Goal: Use online tool/utility: Utilize a website feature to perform a specific function

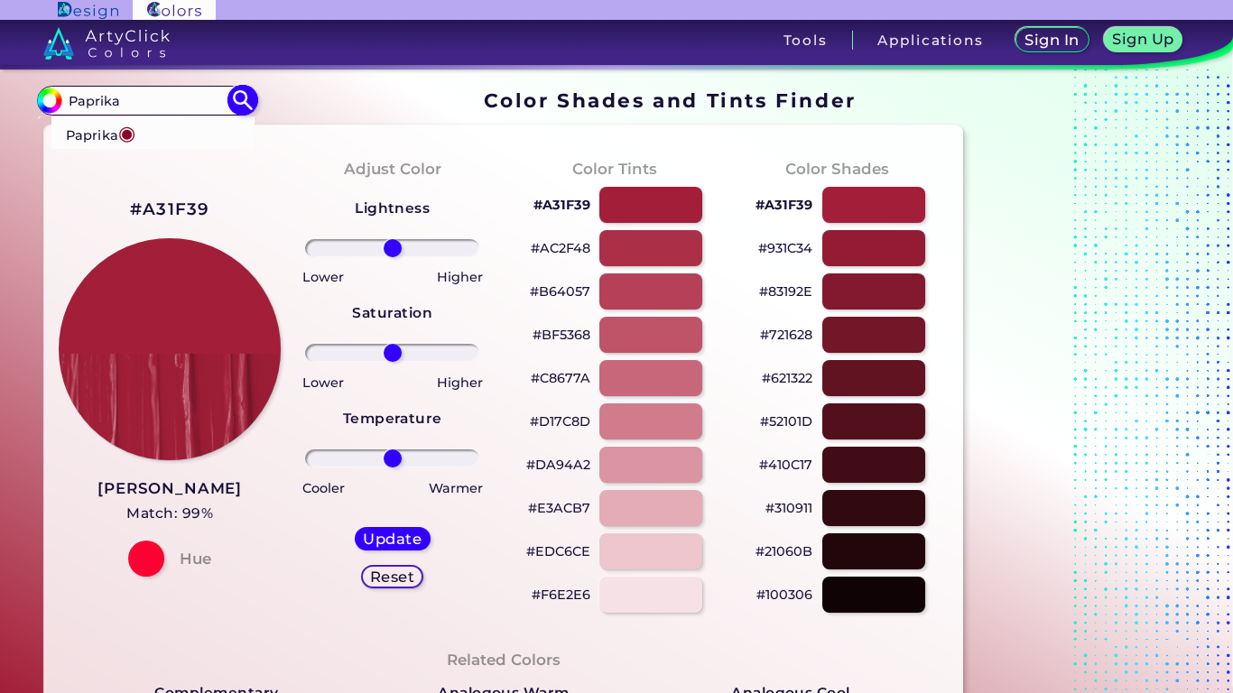
type input "Paprika"
click at [144, 141] on li "Paprika ◉" at bounding box center [153, 132] width 204 height 33
type input "#8d0226"
type input "#8D0226"
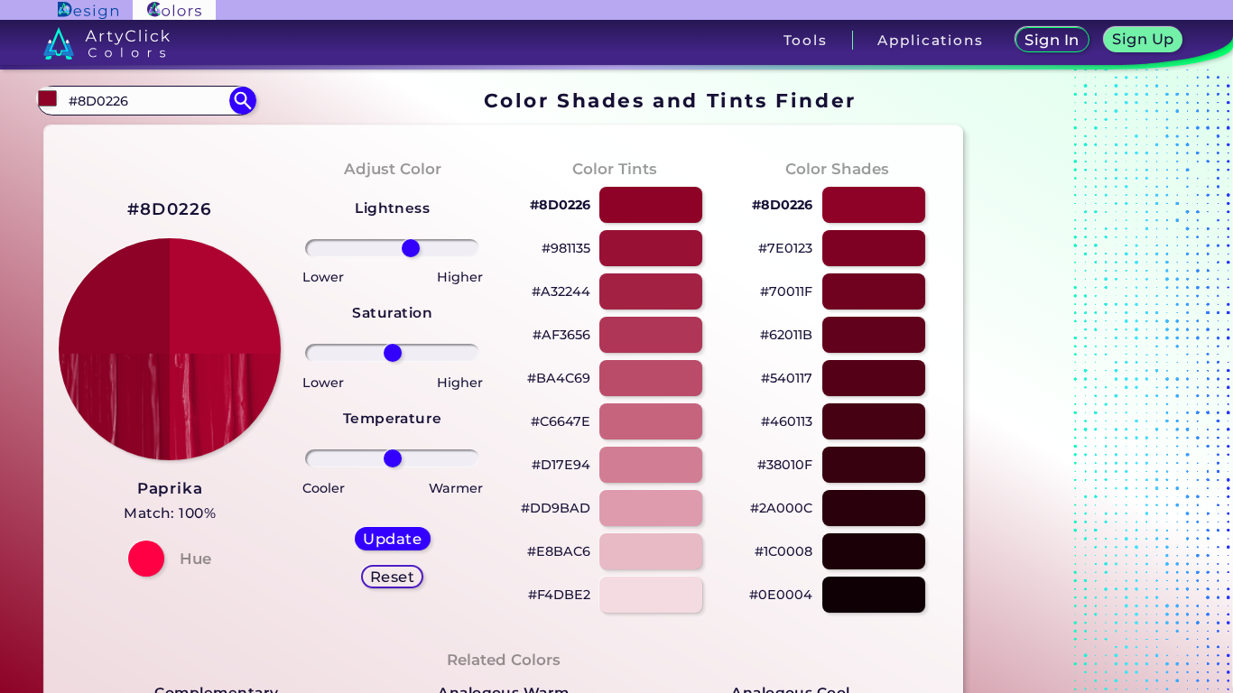
drag, startPoint x: 370, startPoint y: 251, endPoint x: 410, endPoint y: 255, distance: 40.0
click at [411, 255] on div at bounding box center [392, 248] width 194 height 22
click at [382, 582] on h5 "Reset" at bounding box center [392, 577] width 47 height 15
type input "0"
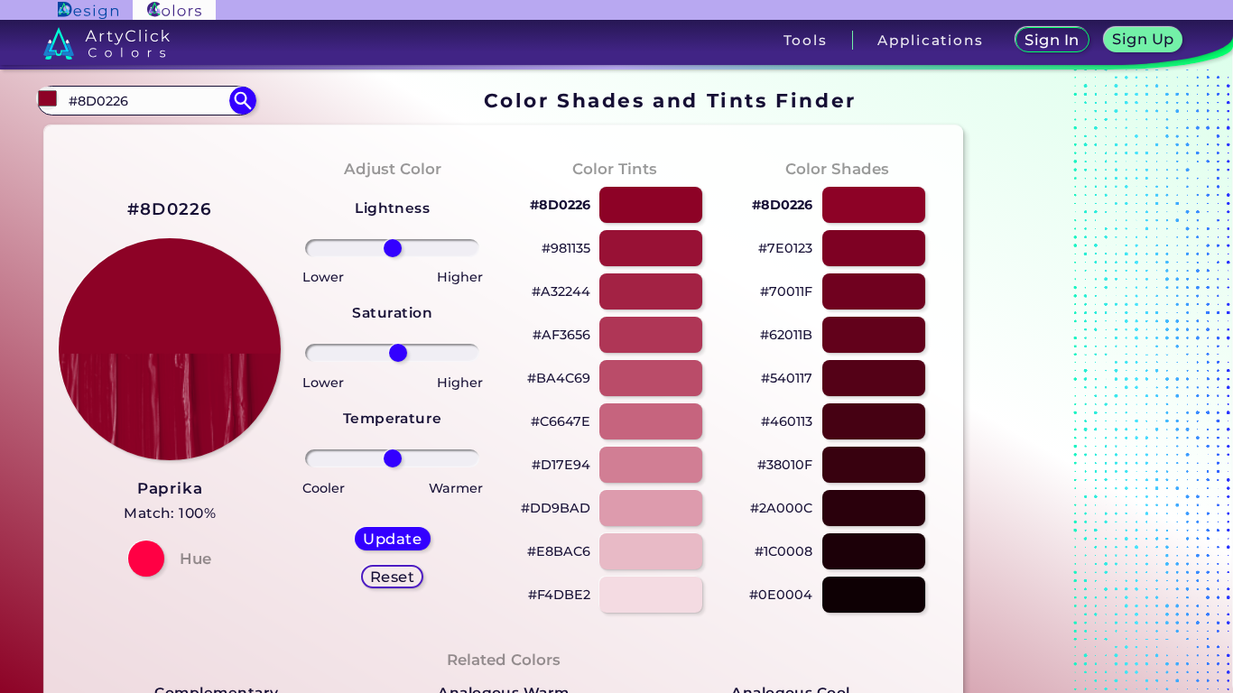
drag, startPoint x: 355, startPoint y: 347, endPoint x: 398, endPoint y: 358, distance: 44.7
click at [398, 358] on input "range" at bounding box center [392, 353] width 174 height 18
click at [406, 587] on div "Reset" at bounding box center [392, 577] width 63 height 24
type input "0"
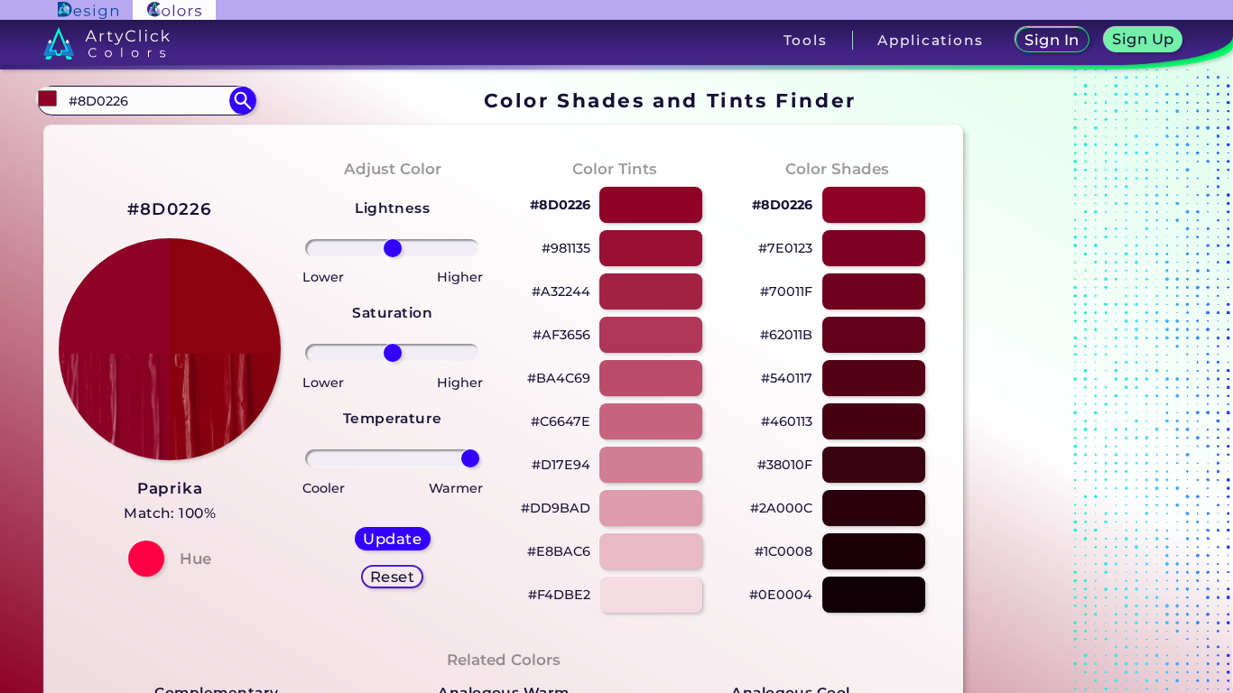
drag, startPoint x: 384, startPoint y: 459, endPoint x: 504, endPoint y: 461, distance: 120.1
type input "100"
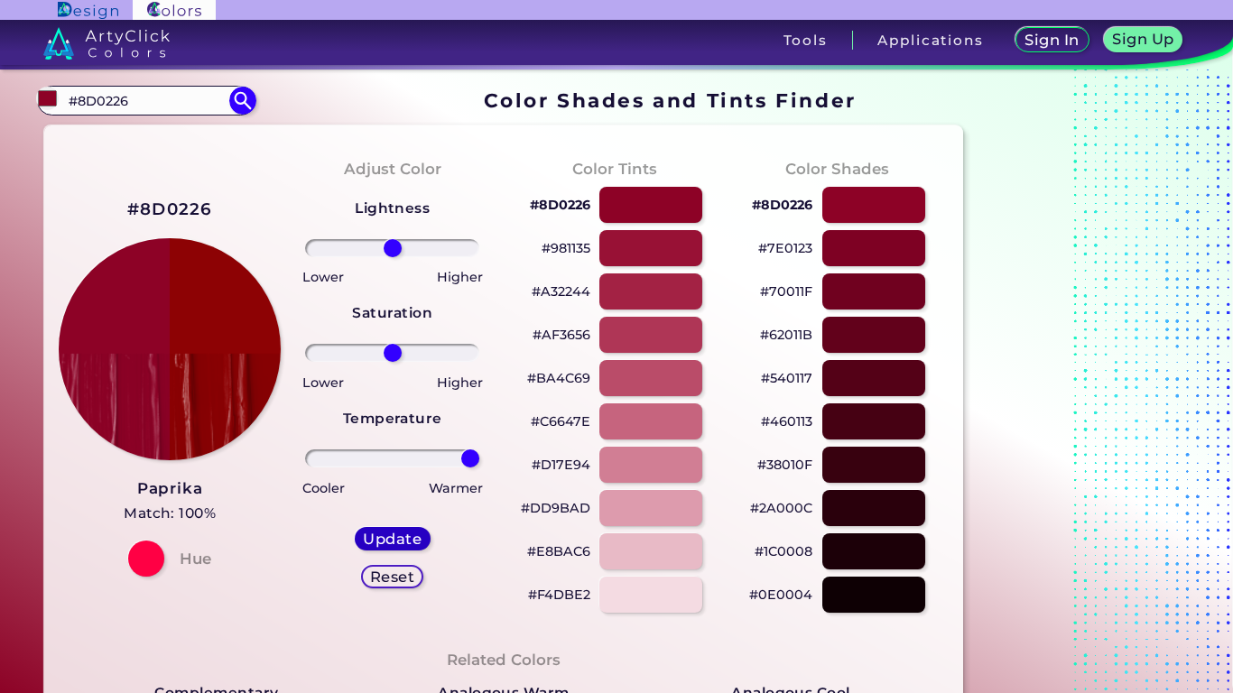
click at [404, 540] on h5 "Update" at bounding box center [392, 539] width 59 height 14
type input "#8d0204"
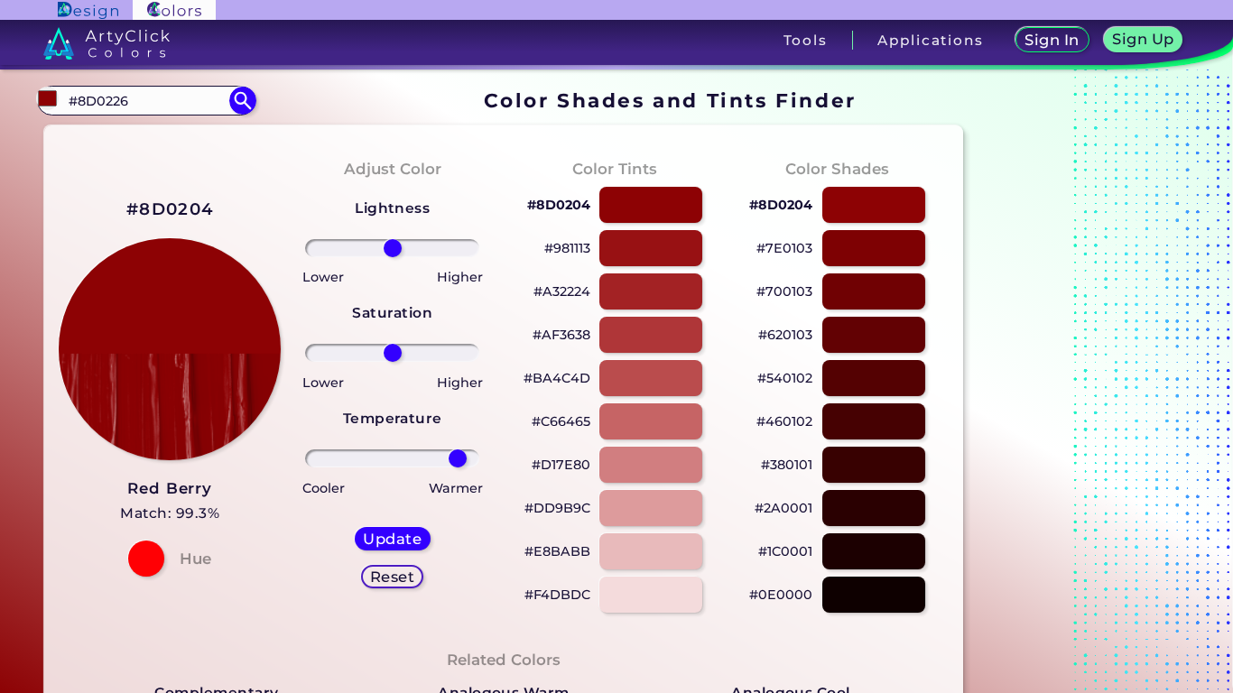
type input "84"
click at [460, 460] on input "range" at bounding box center [392, 459] width 174 height 18
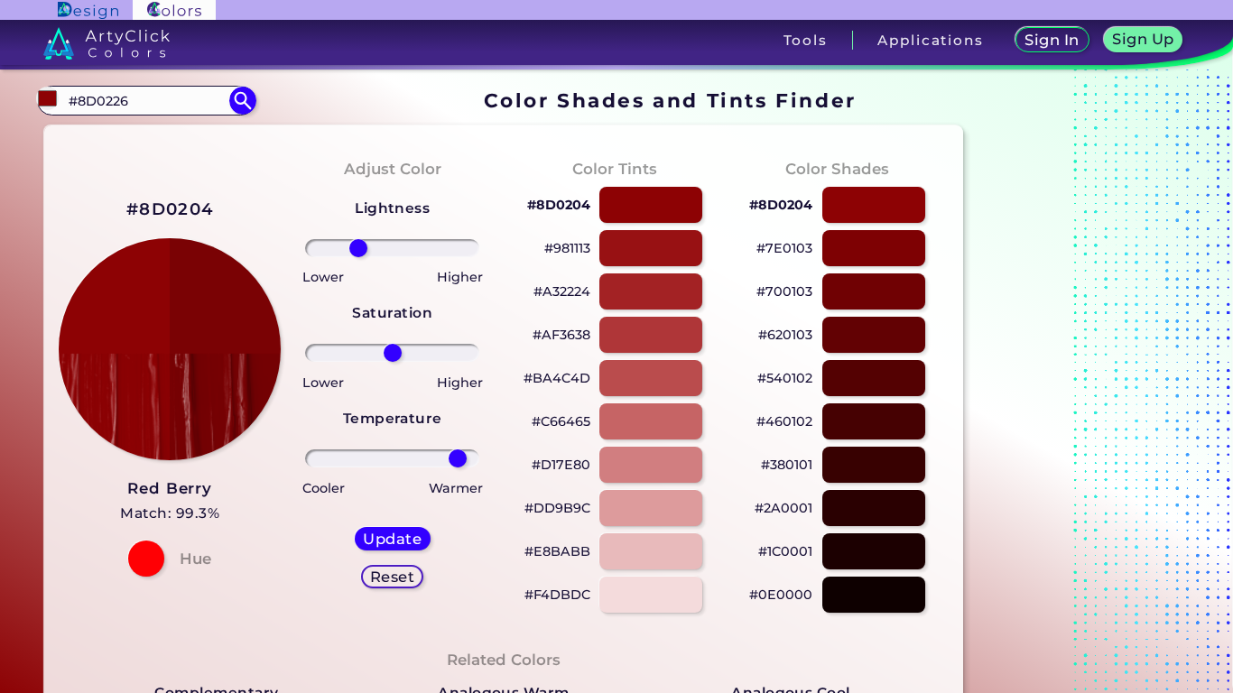
type input "-44"
click at [358, 247] on input "range" at bounding box center [392, 248] width 174 height 18
drag, startPoint x: 427, startPoint y: 349, endPoint x: 479, endPoint y: 356, distance: 52.7
type input "100"
click at [479, 350] on input "range" at bounding box center [392, 353] width 174 height 18
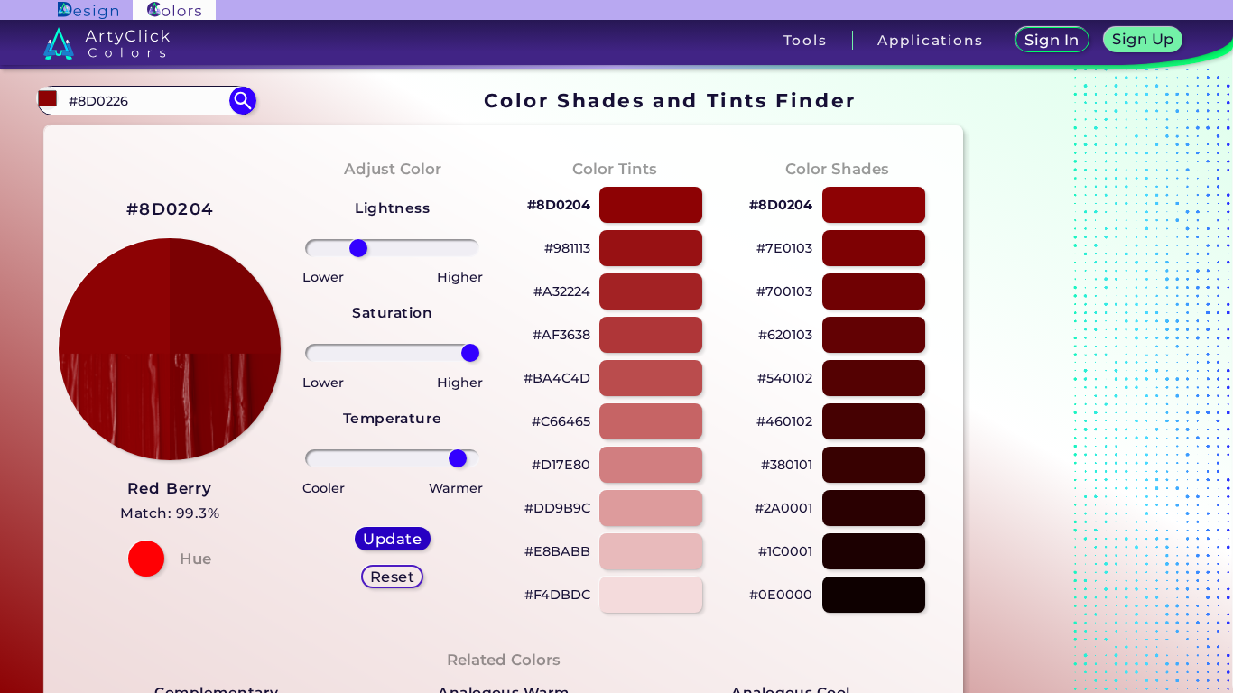
click at [409, 544] on h5 "Update" at bounding box center [392, 539] width 59 height 14
type input "#7b0103"
type input "0"
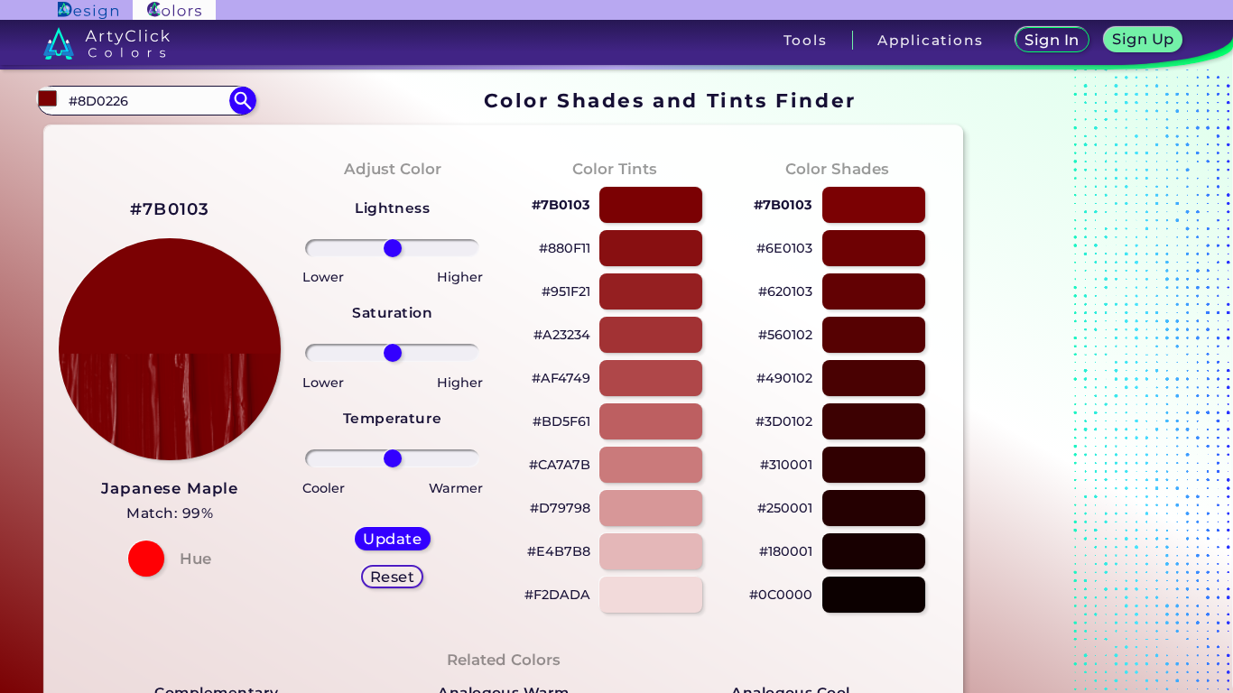
drag, startPoint x: 444, startPoint y: 363, endPoint x: 470, endPoint y: 363, distance: 26.2
click at [469, 363] on div "Lightness Saturation Temperature Lower Higher Lower Higher Cooler Warmer Update…" at bounding box center [392, 399] width 194 height 433
drag, startPoint x: 466, startPoint y: 358, endPoint x: 476, endPoint y: 394, distance: 36.6
type input "100"
click at [484, 358] on div at bounding box center [392, 353] width 194 height 22
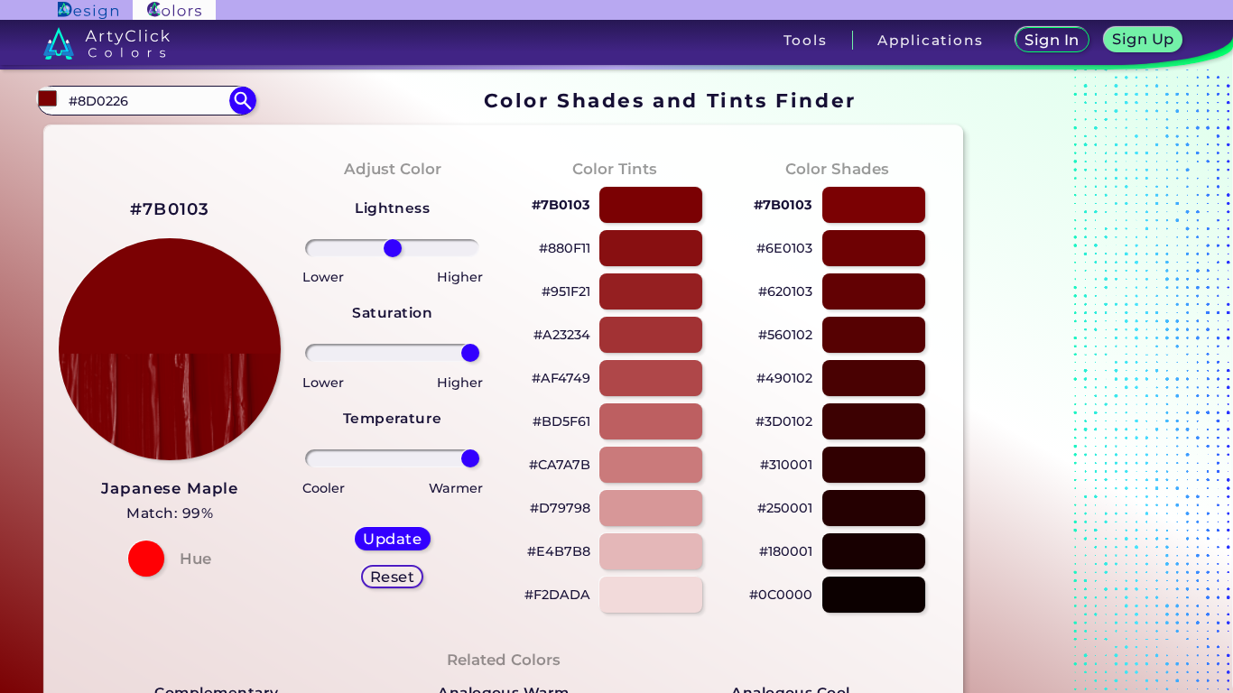
drag, startPoint x: 452, startPoint y: 461, endPoint x: 482, endPoint y: 462, distance: 29.8
type input "100"
click at [482, 462] on div at bounding box center [392, 459] width 194 height 22
click at [386, 534] on h5 "Update" at bounding box center [392, 539] width 61 height 15
type input "#7a0103"
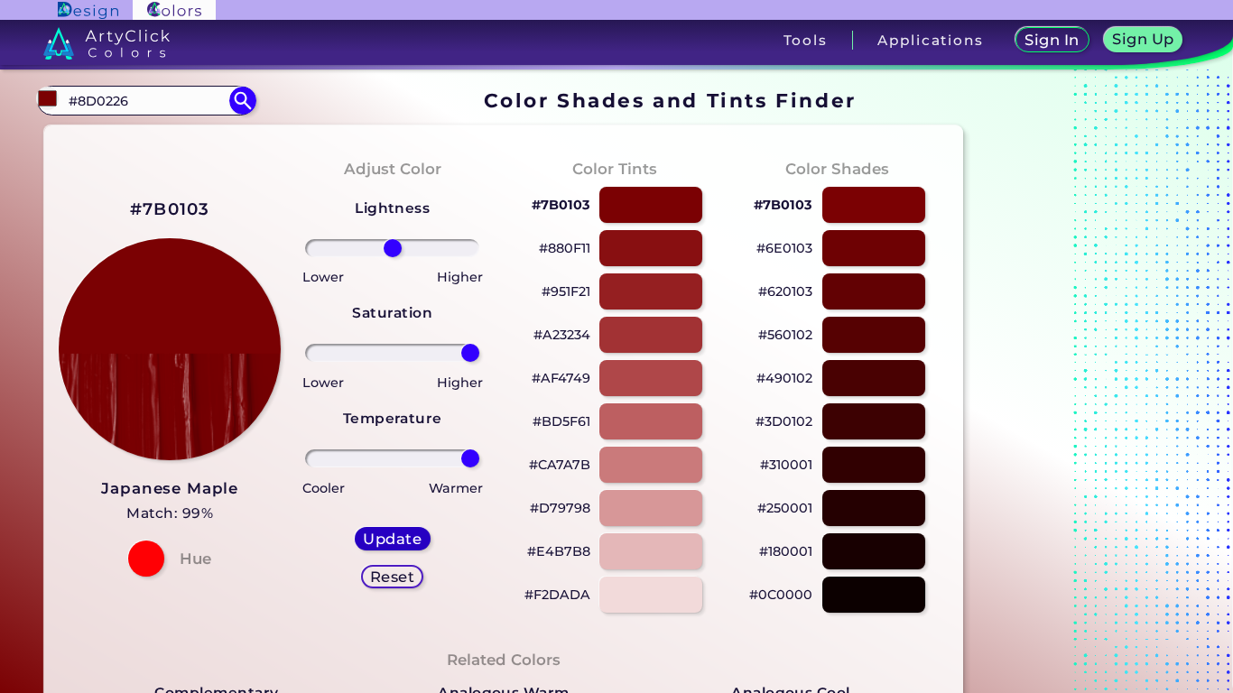
type input "0"
click at [376, 252] on input "range" at bounding box center [392, 248] width 174 height 18
click at [397, 585] on h5 "Reset" at bounding box center [392, 577] width 47 height 15
type input "0"
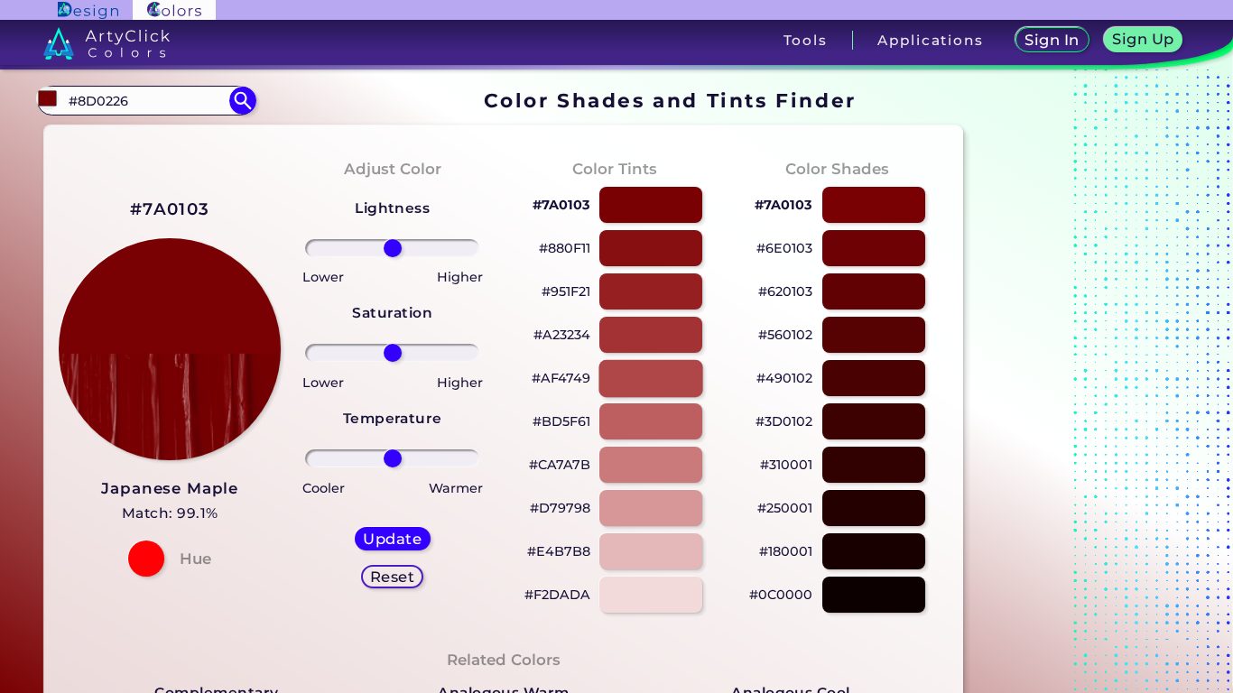
click at [659, 364] on div at bounding box center [651, 377] width 104 height 37
type input "#af4749"
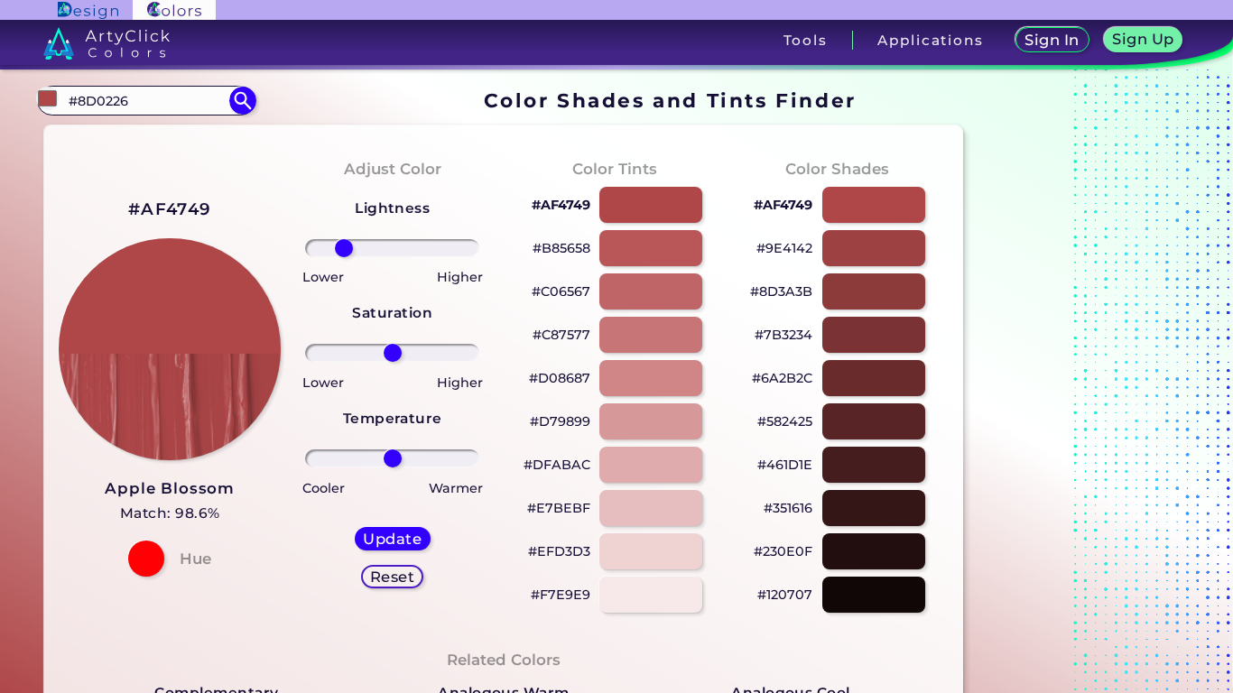
type input "-62"
click at [343, 246] on input "range" at bounding box center [392, 248] width 174 height 18
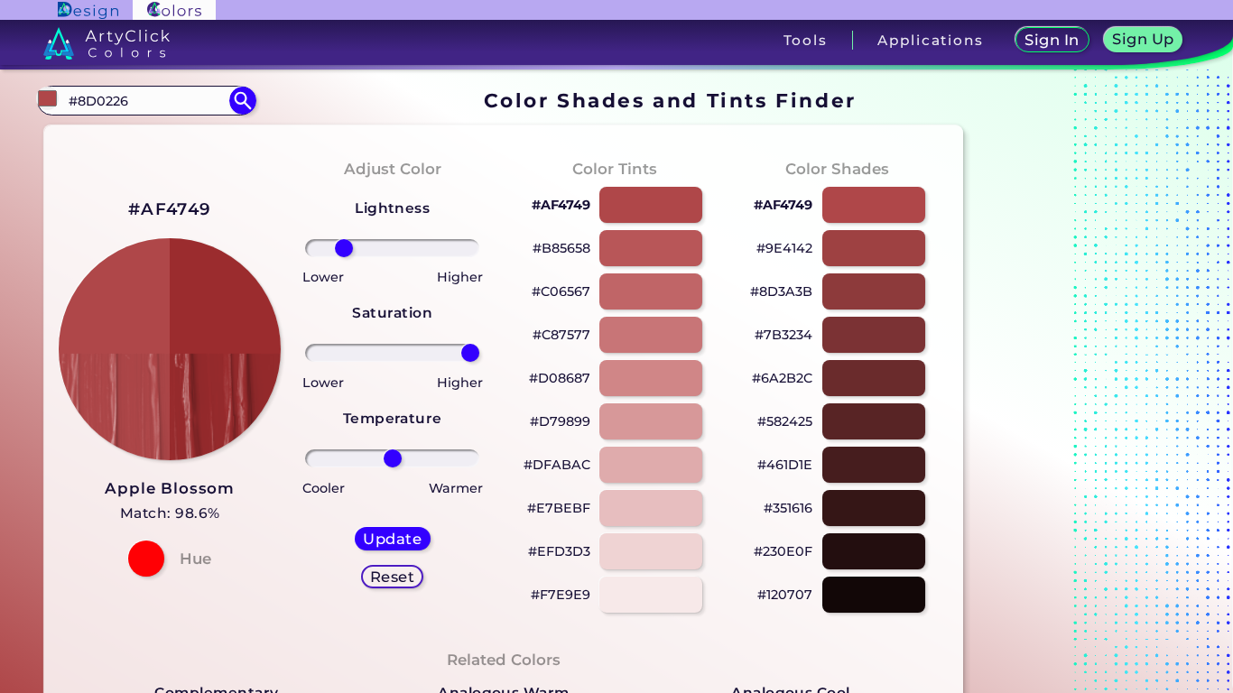
drag, startPoint x: 456, startPoint y: 356, endPoint x: 525, endPoint y: 356, distance: 69.5
type input "100"
drag, startPoint x: 450, startPoint y: 455, endPoint x: 525, endPoint y: 457, distance: 74.1
type input "100"
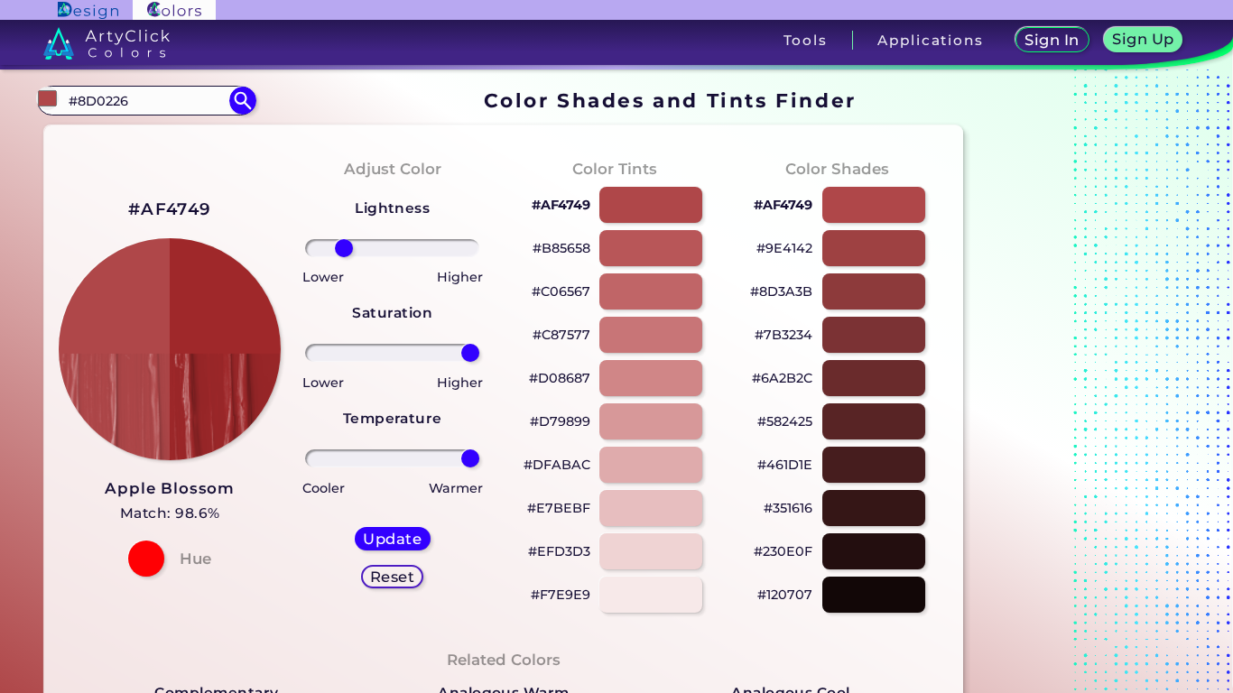
drag, startPoint x: 146, startPoint y: 103, endPoint x: 0, endPoint y: 95, distance: 146.5
type input "dark sc"
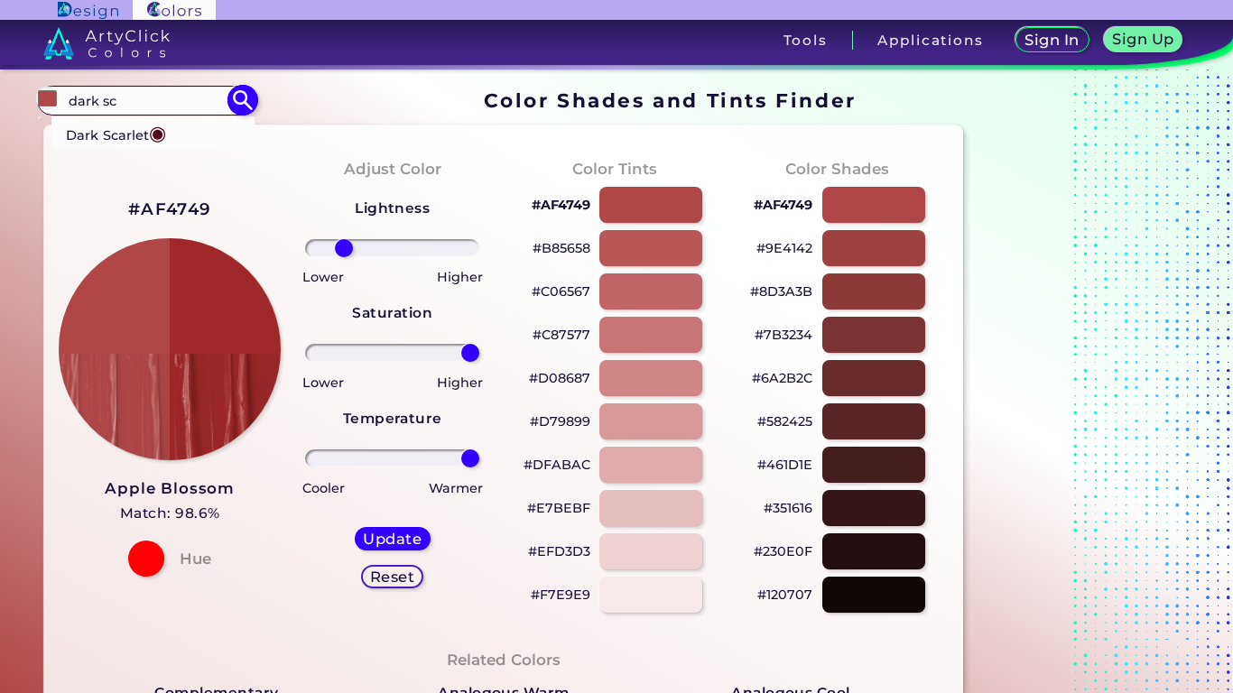
click at [149, 144] on p "Dark Scarlet ◉" at bounding box center [116, 132] width 100 height 33
type input "#560319"
type input "0"
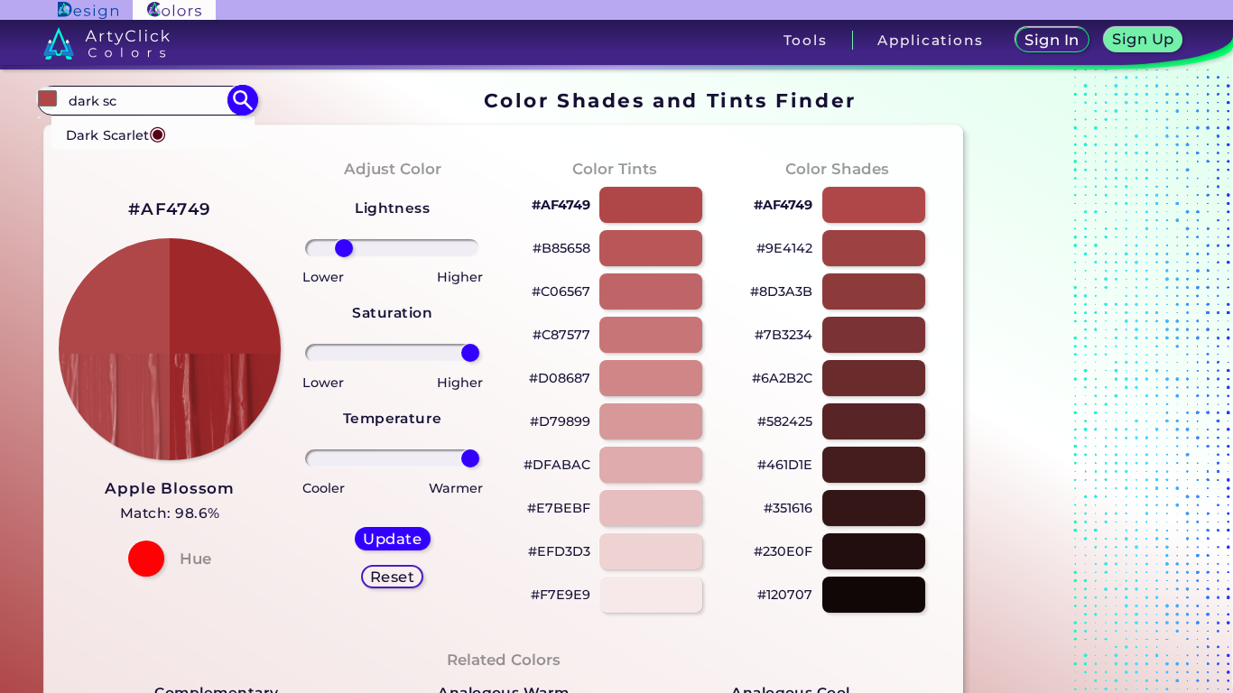
type input "0"
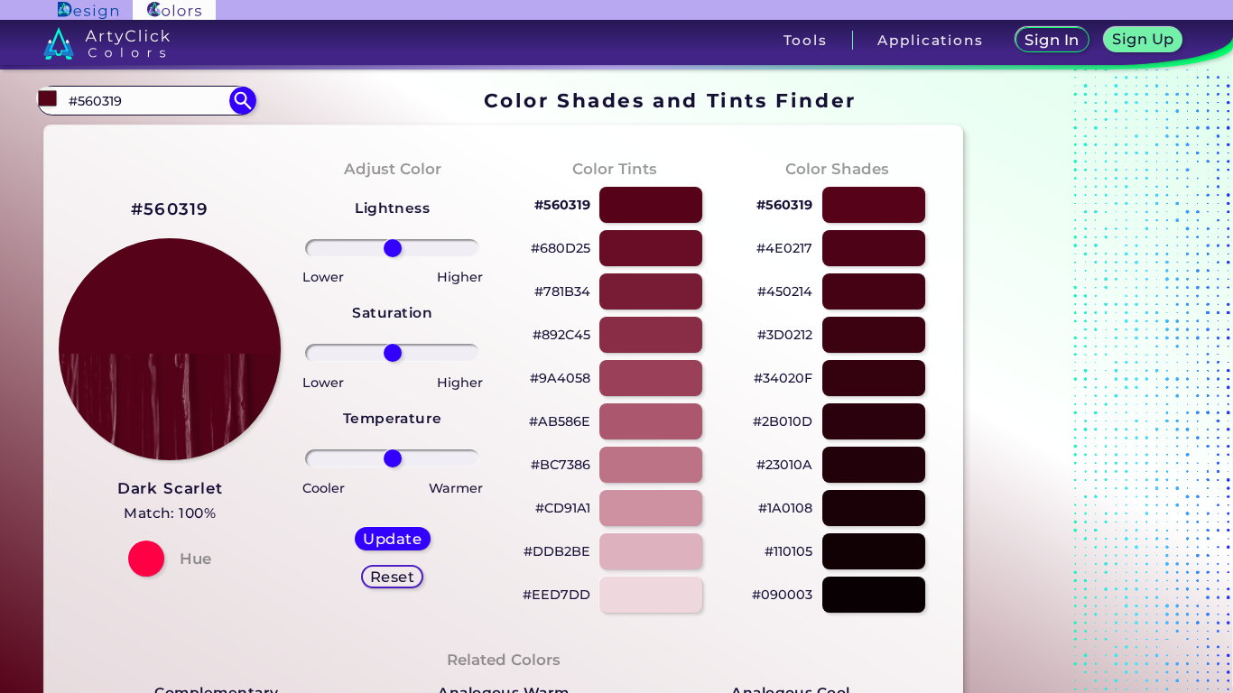
click at [439, 238] on div at bounding box center [392, 248] width 194 height 22
type input "60"
click at [441, 245] on input "range" at bounding box center [392, 248] width 174 height 18
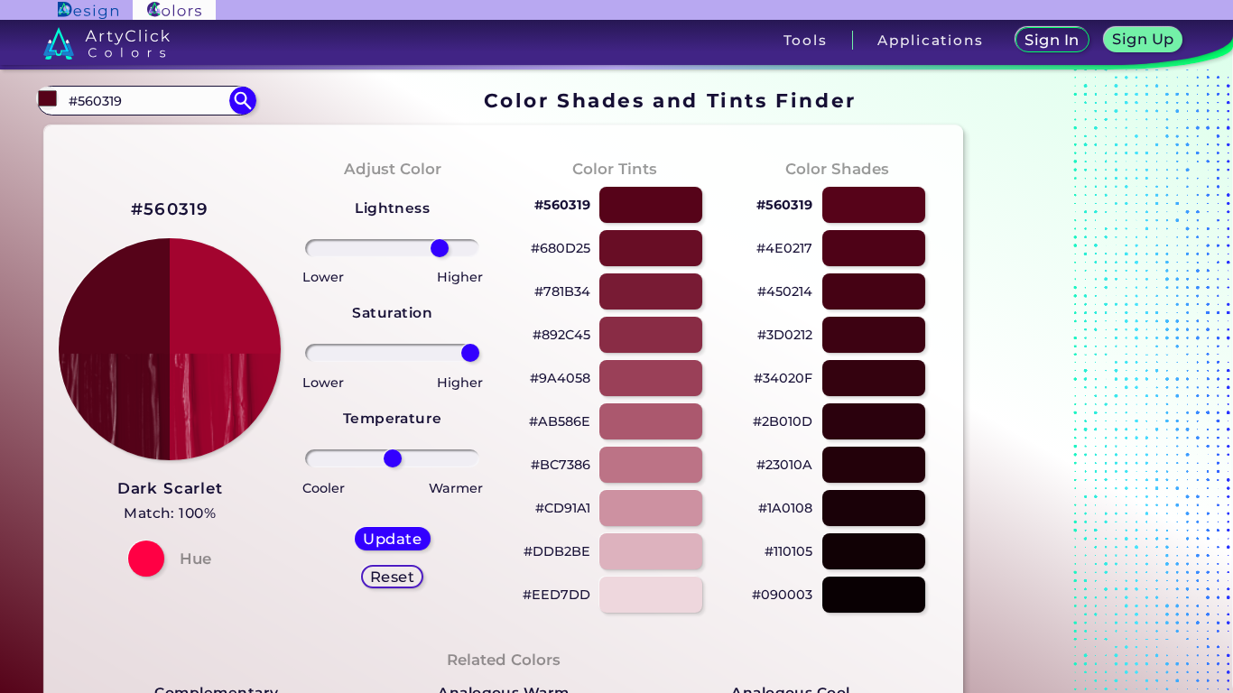
drag, startPoint x: 463, startPoint y: 358, endPoint x: 501, endPoint y: 358, distance: 37.9
type input "100"
click at [500, 358] on div "Adjust Color Lightness Saturation Temperature Lower Higher Lower Higher Cooler …" at bounding box center [392, 385] width 223 height 491
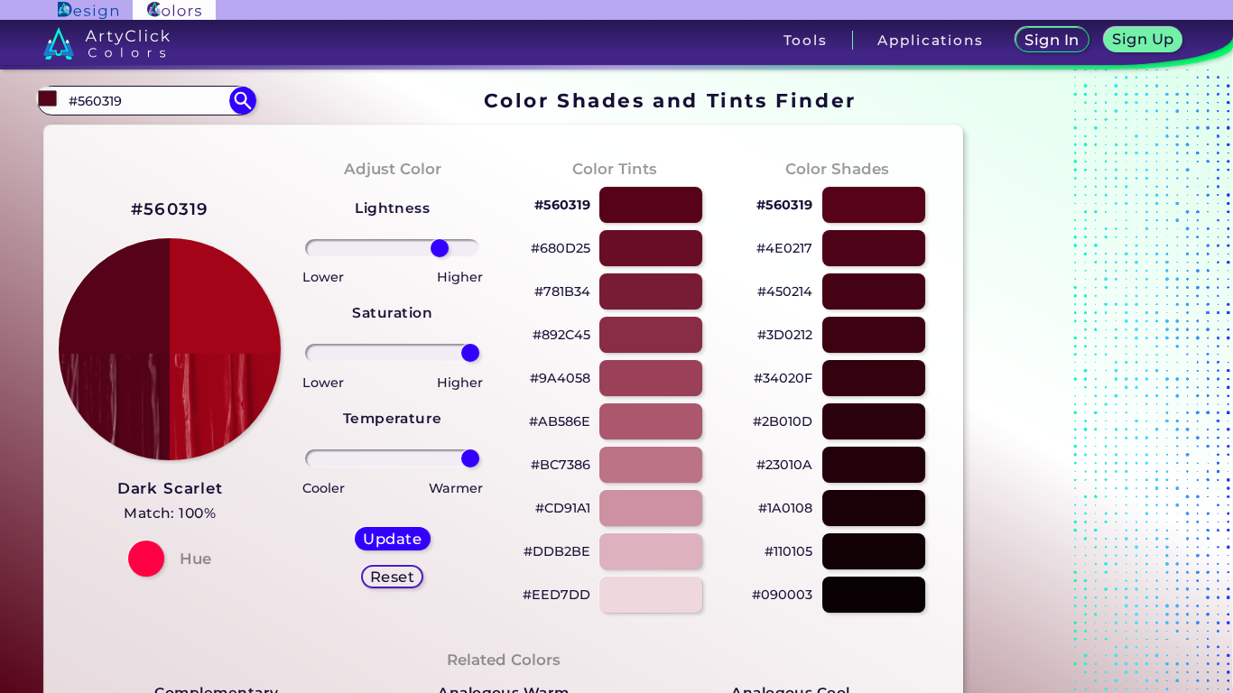
drag, startPoint x: 437, startPoint y: 458, endPoint x: 529, endPoint y: 458, distance: 92.1
type input "100"
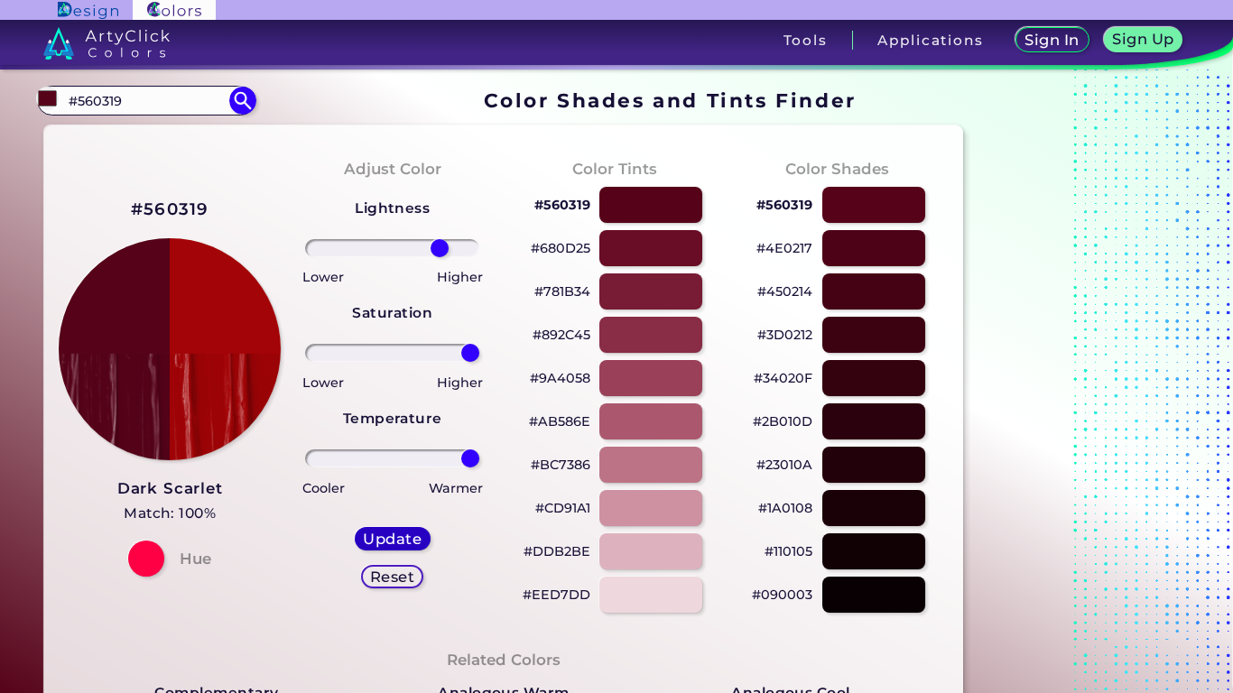
click at [412, 532] on h5 "Update" at bounding box center [392, 539] width 61 height 15
type input "#a30407"
type input "0"
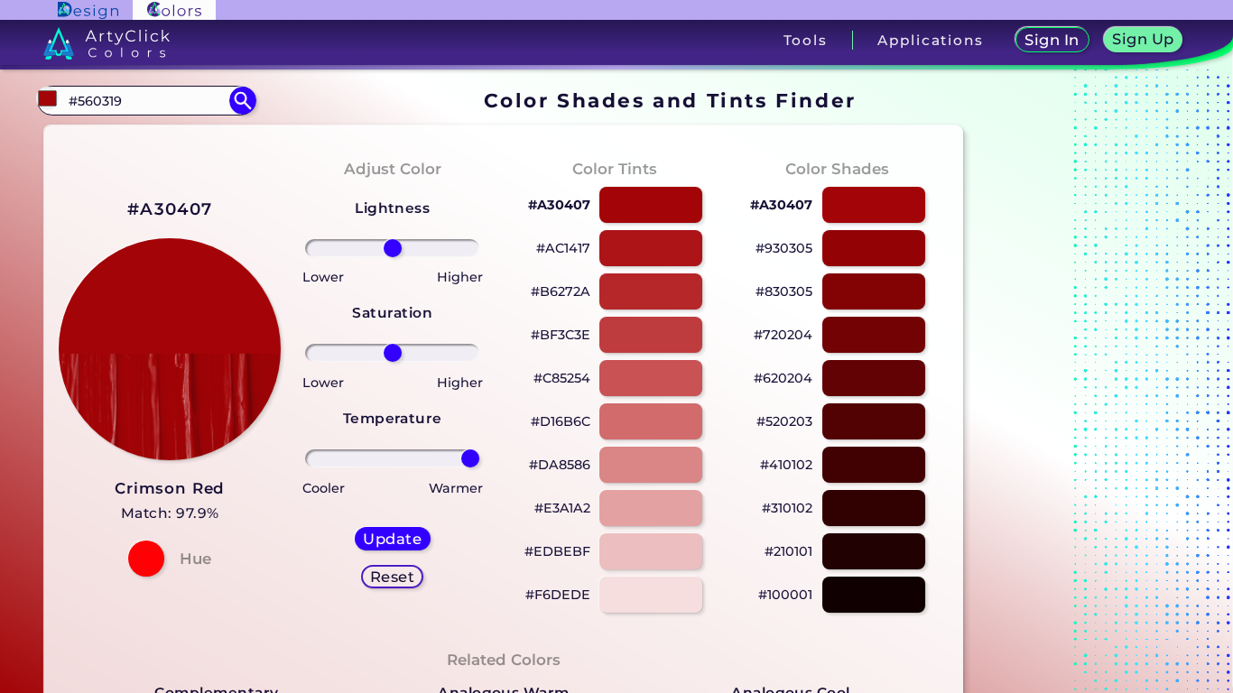
drag, startPoint x: 462, startPoint y: 453, endPoint x: 515, endPoint y: 453, distance: 53.3
type input "100"
click at [412, 525] on div "Update Reset" at bounding box center [392, 558] width 105 height 90
drag, startPoint x: 148, startPoint y: 103, endPoint x: 43, endPoint y: 103, distance: 104.7
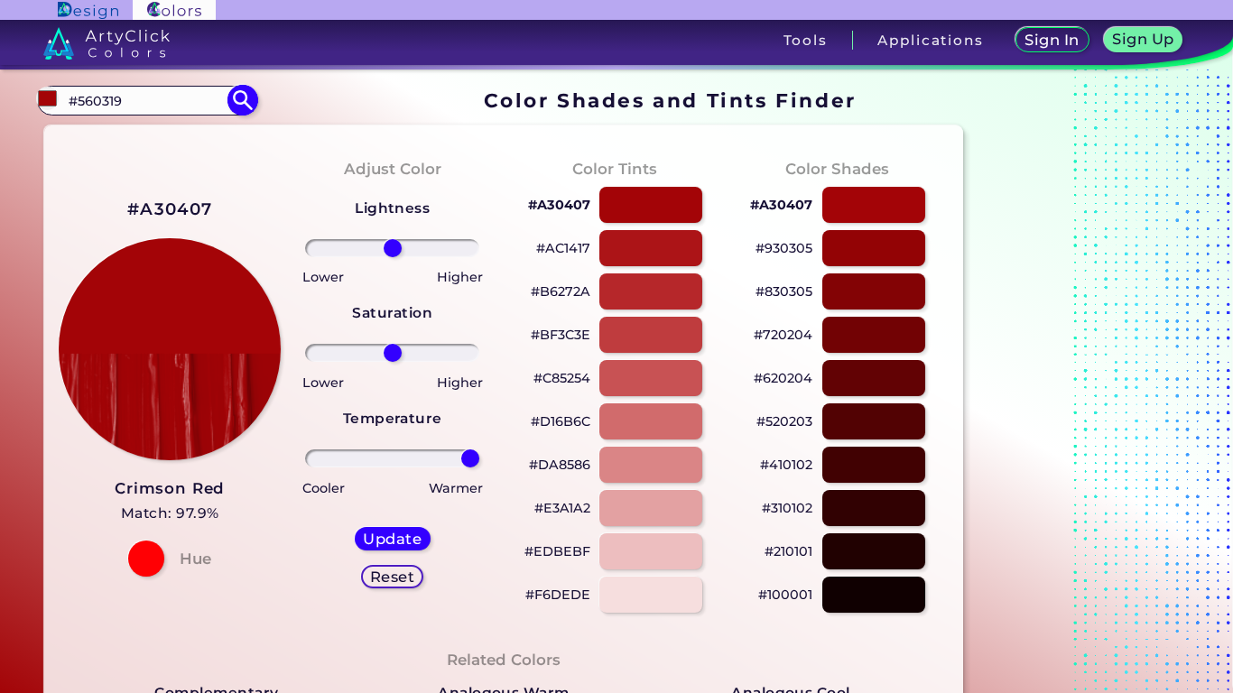
click at [61, 103] on div "#a30407 #560319 Dark Scarlet ◉ Acadia ◉ Acid Green ◉ Aero Blue ◉ Alabaster ◉ Al…" at bounding box center [146, 100] width 218 height 29
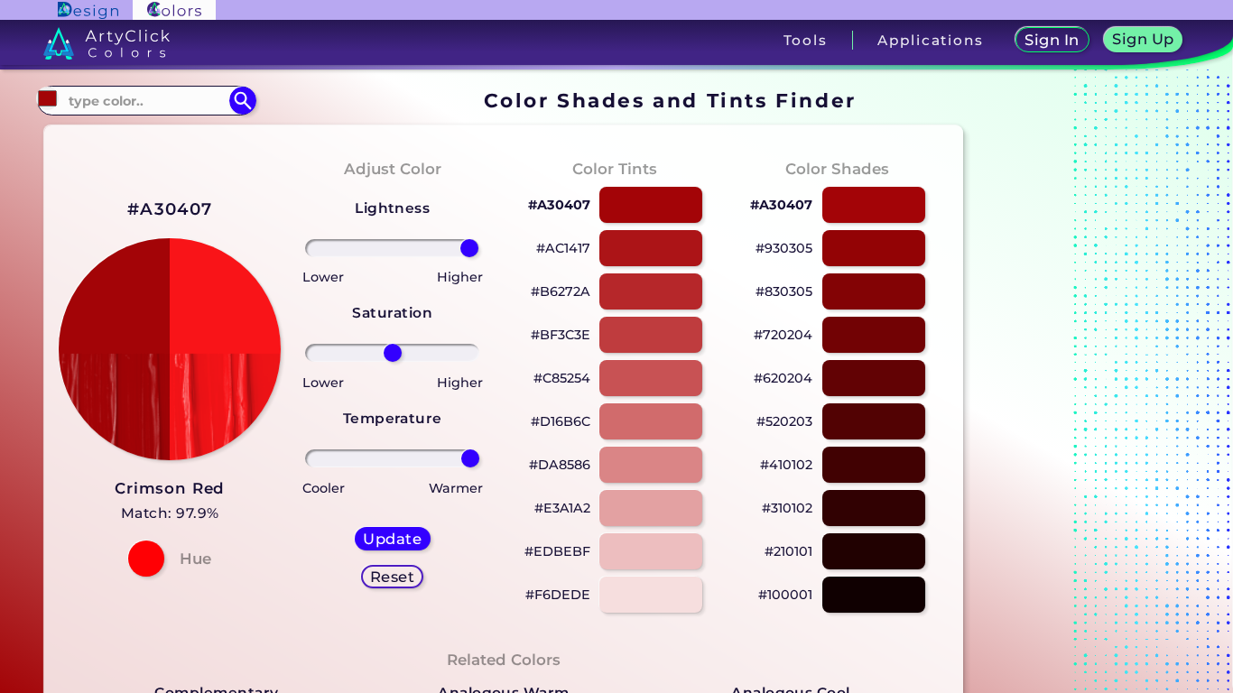
type input "98"
click at [470, 247] on input "range" at bounding box center [392, 248] width 174 height 18
click at [122, 95] on input at bounding box center [146, 100] width 168 height 24
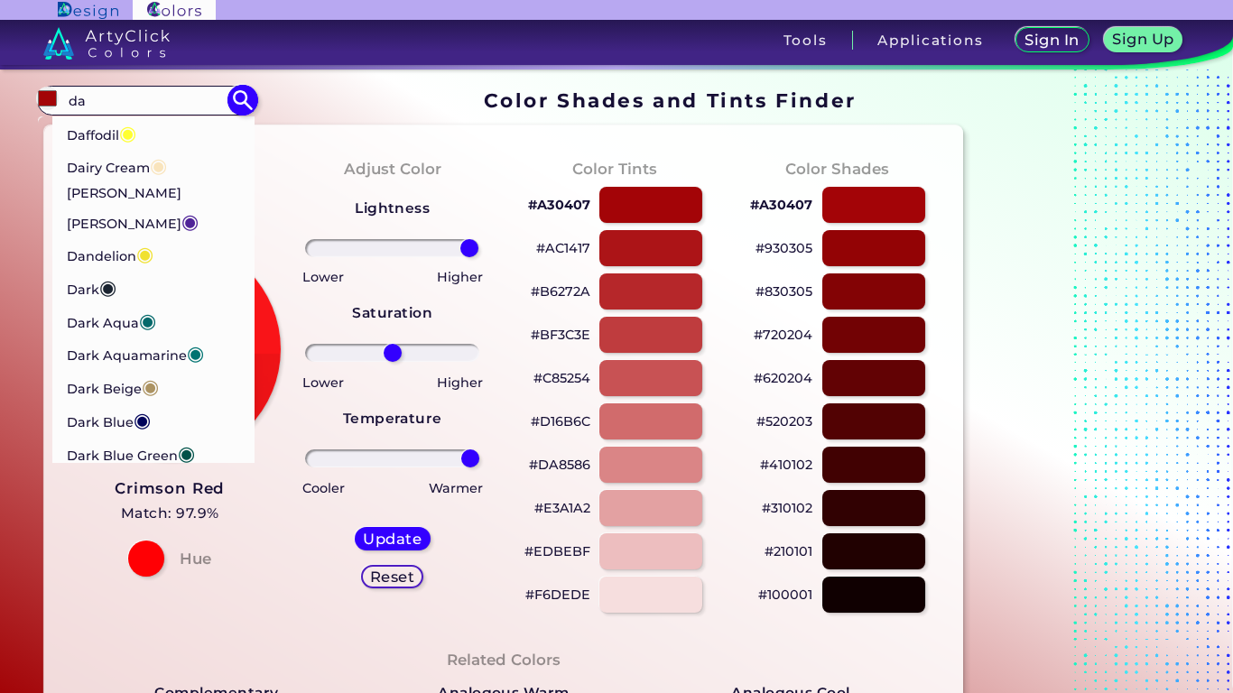
type input "d"
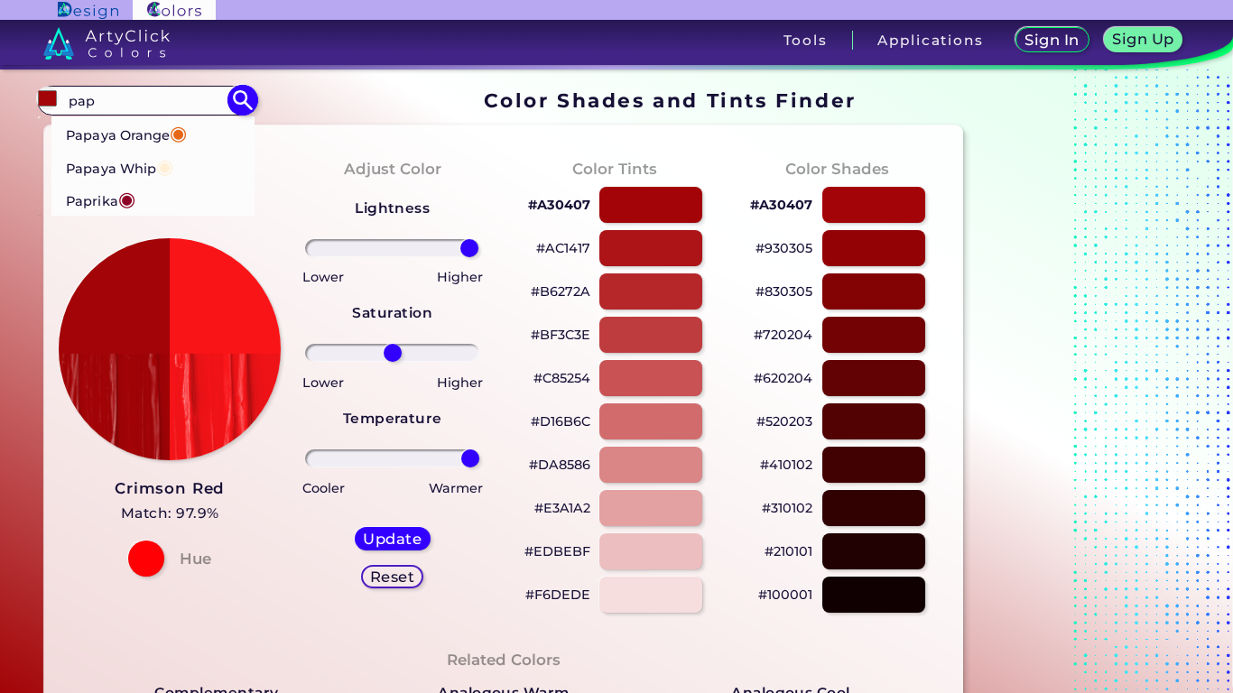
type input "pap"
click at [132, 191] on span "◉" at bounding box center [126, 198] width 17 height 23
type input "#8d0226"
type input "#8D0226"
type input "0"
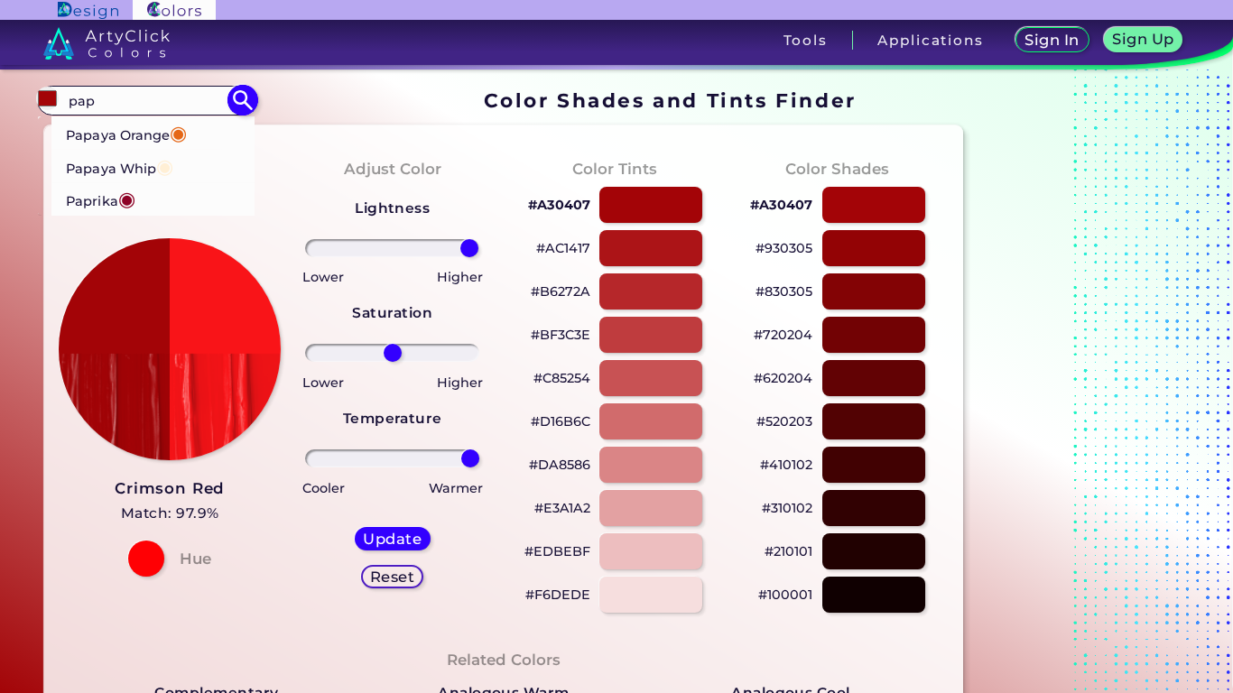
type input "0"
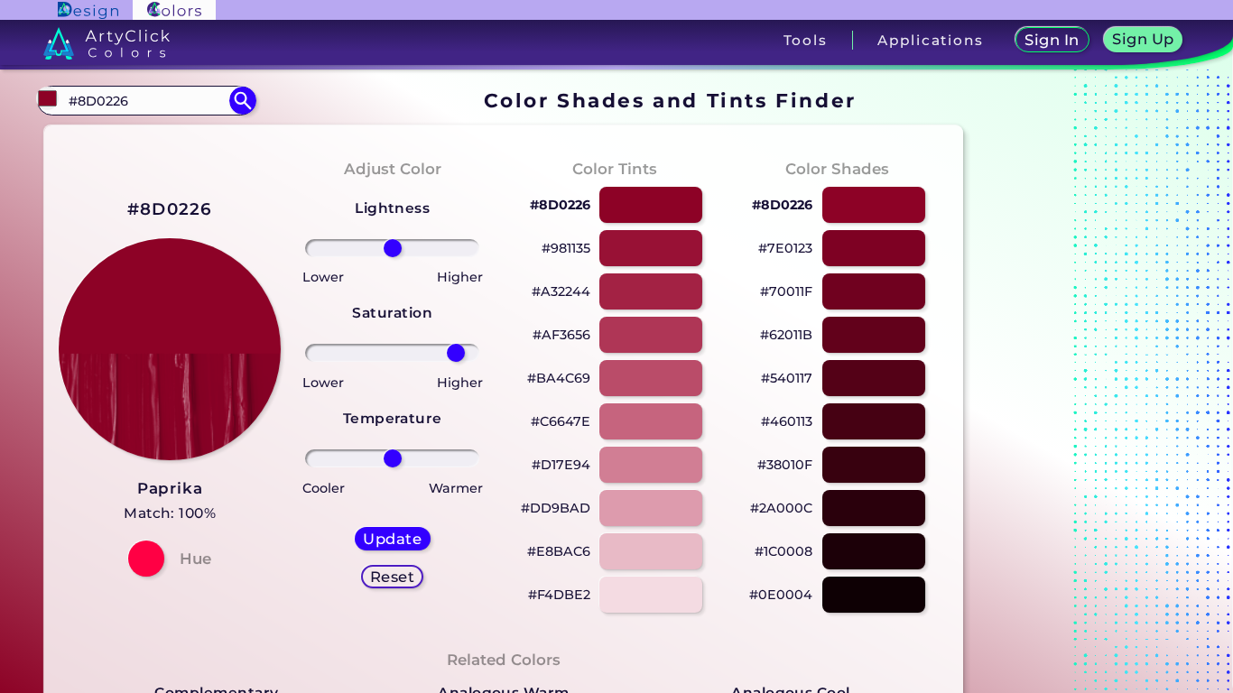
drag, startPoint x: 416, startPoint y: 349, endPoint x: 457, endPoint y: 350, distance: 40.6
type input "81"
click at [457, 350] on input "range" at bounding box center [392, 353] width 174 height 18
drag, startPoint x: 431, startPoint y: 245, endPoint x: 363, endPoint y: 260, distance: 69.4
type input "-37"
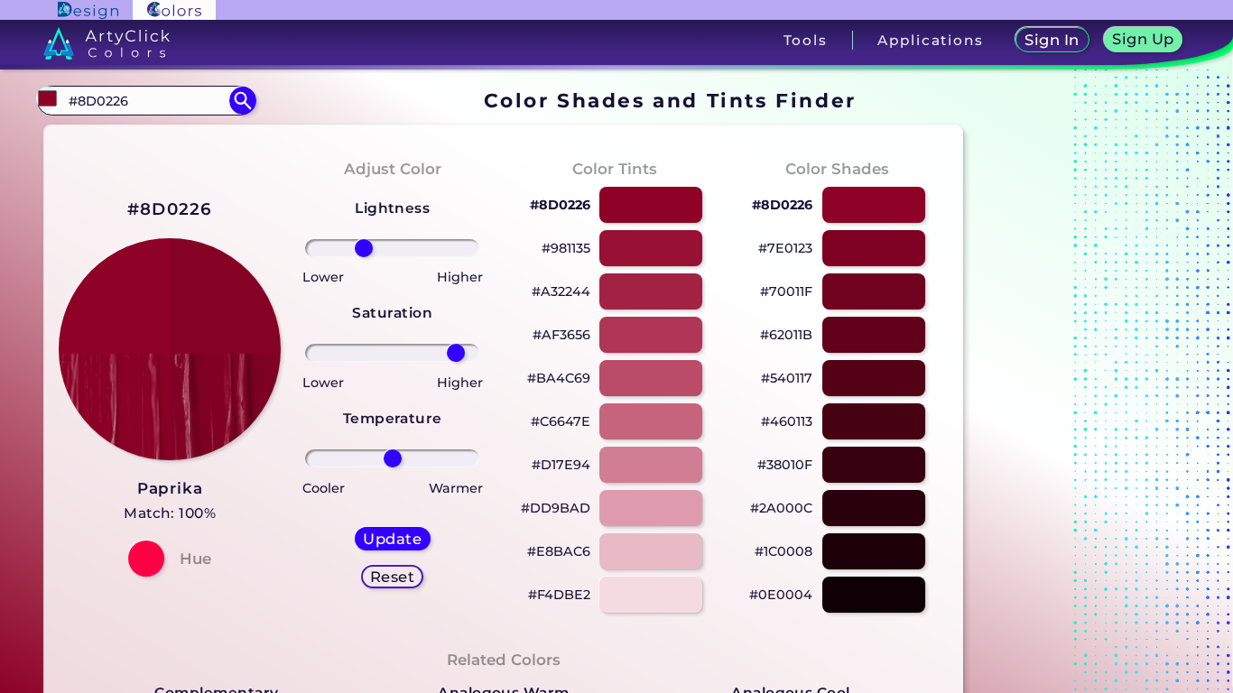
click at [363, 260] on div "Lightness Saturation Temperature Lower Higher Lower Higher Cooler Warmer Update…" at bounding box center [392, 399] width 194 height 433
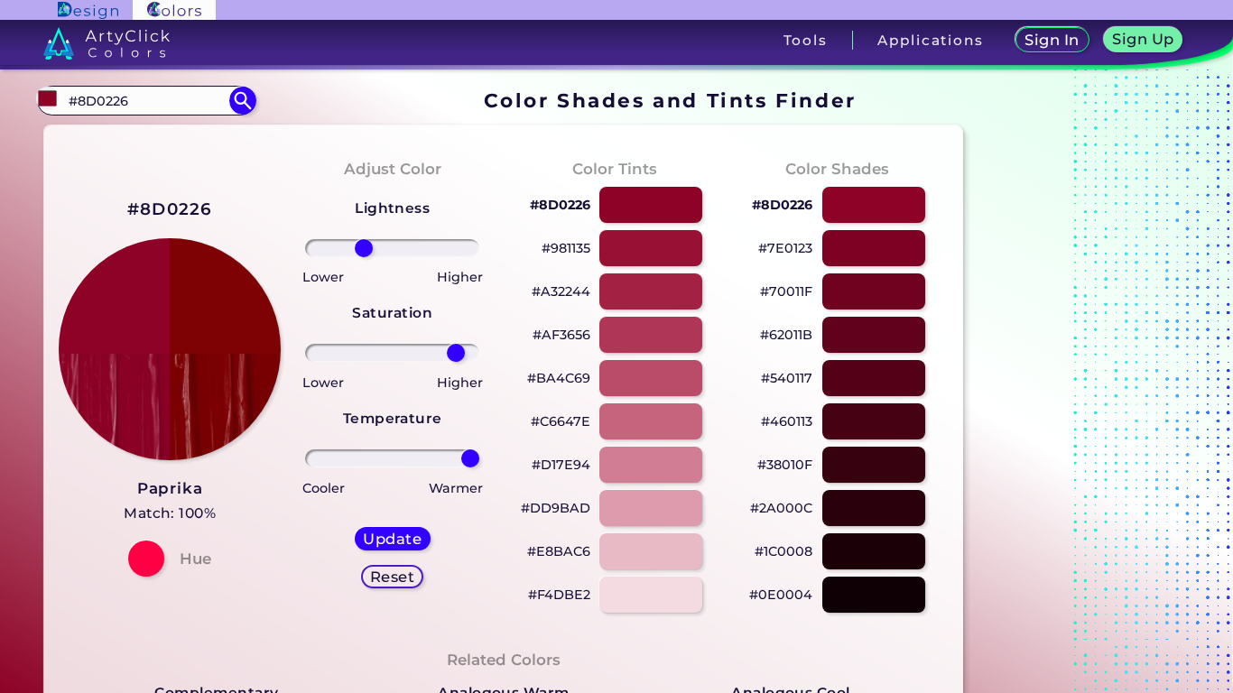
drag, startPoint x: 454, startPoint y: 456, endPoint x: 446, endPoint y: 478, distance: 24.0
type input "100"
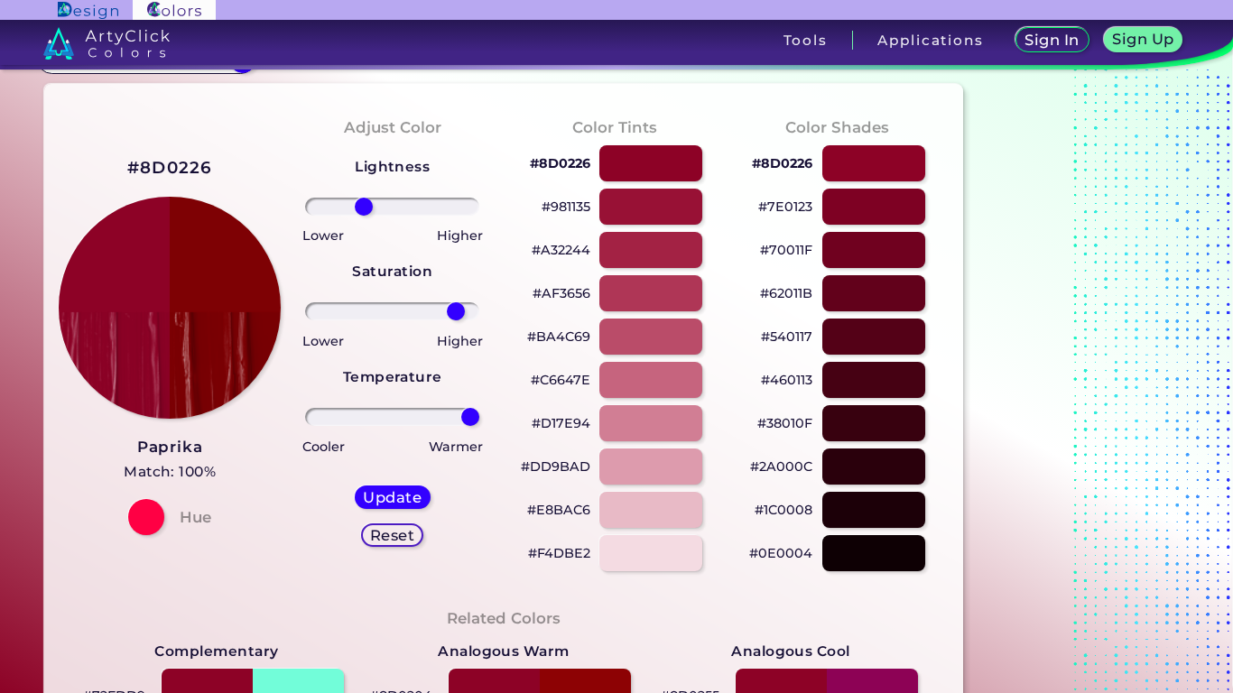
scroll to position [44, 0]
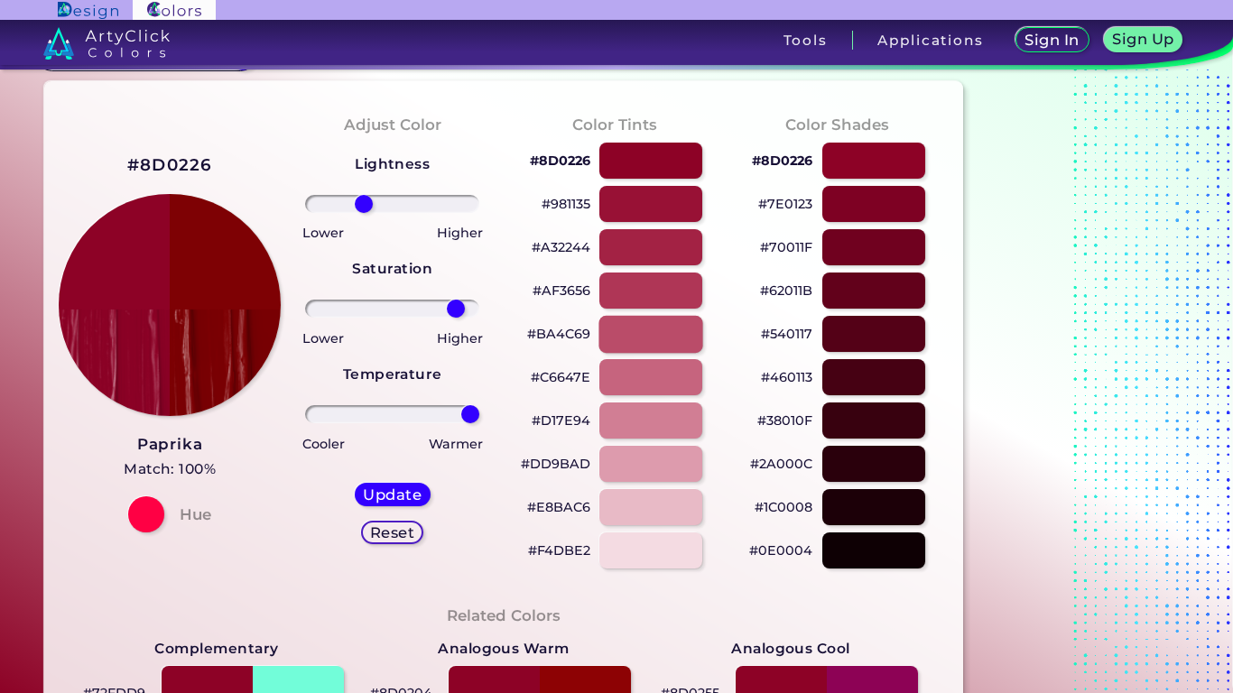
click at [636, 343] on div at bounding box center [651, 333] width 104 height 37
type input "#ba4c69"
type input "0"
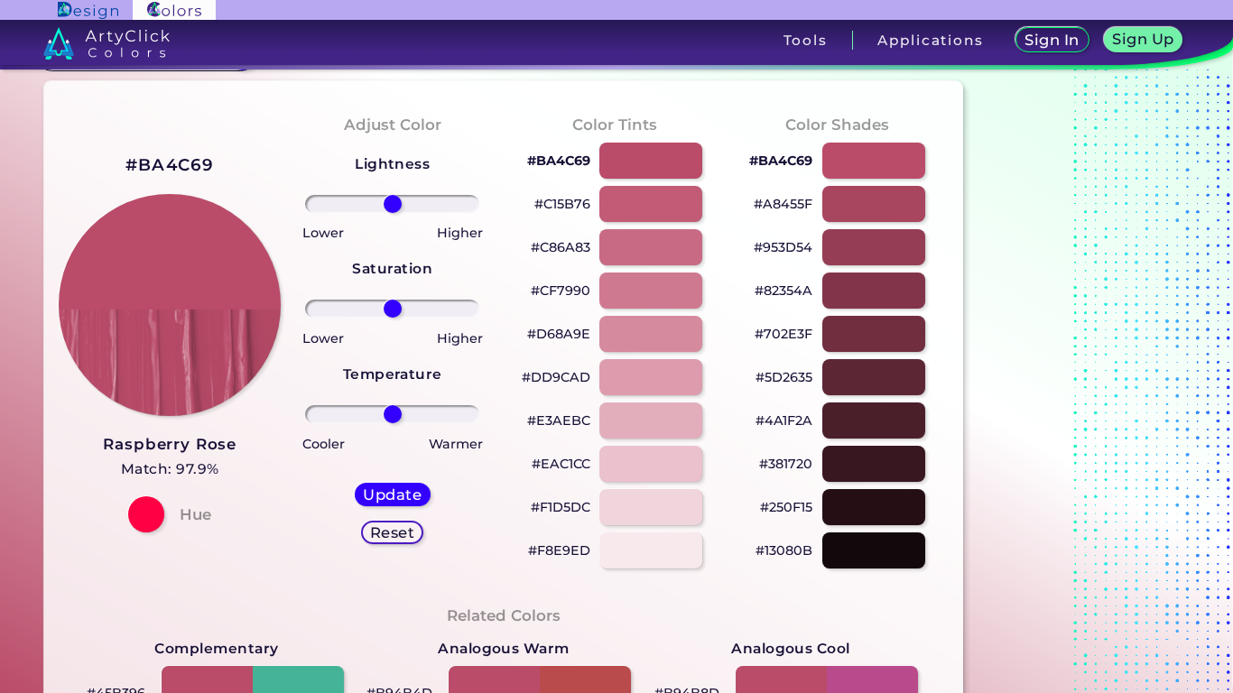
click at [348, 215] on div "Lightness Saturation Temperature Lower Higher Lower Higher Cooler Warmer Update…" at bounding box center [392, 355] width 194 height 433
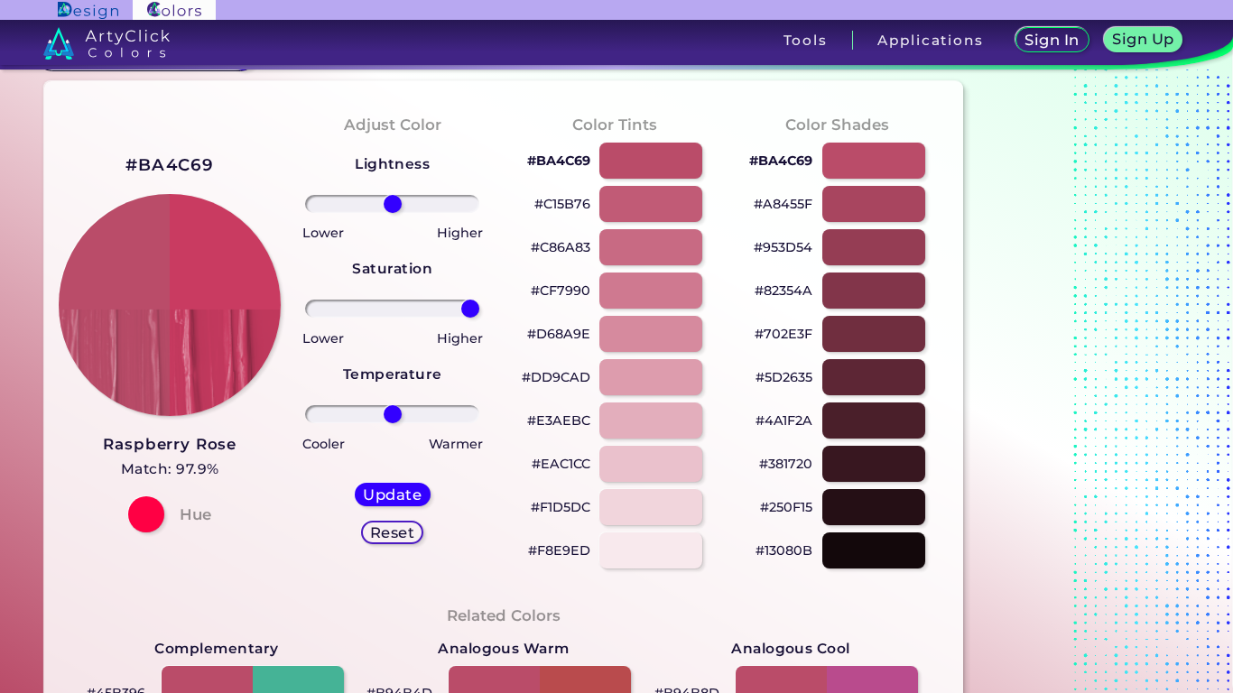
drag, startPoint x: 454, startPoint y: 309, endPoint x: 500, endPoint y: 309, distance: 46.0
type input "100"
click at [500, 309] on div "Adjust Color Lightness Saturation Temperature Lower Higher Lower Higher Cooler …" at bounding box center [392, 341] width 223 height 491
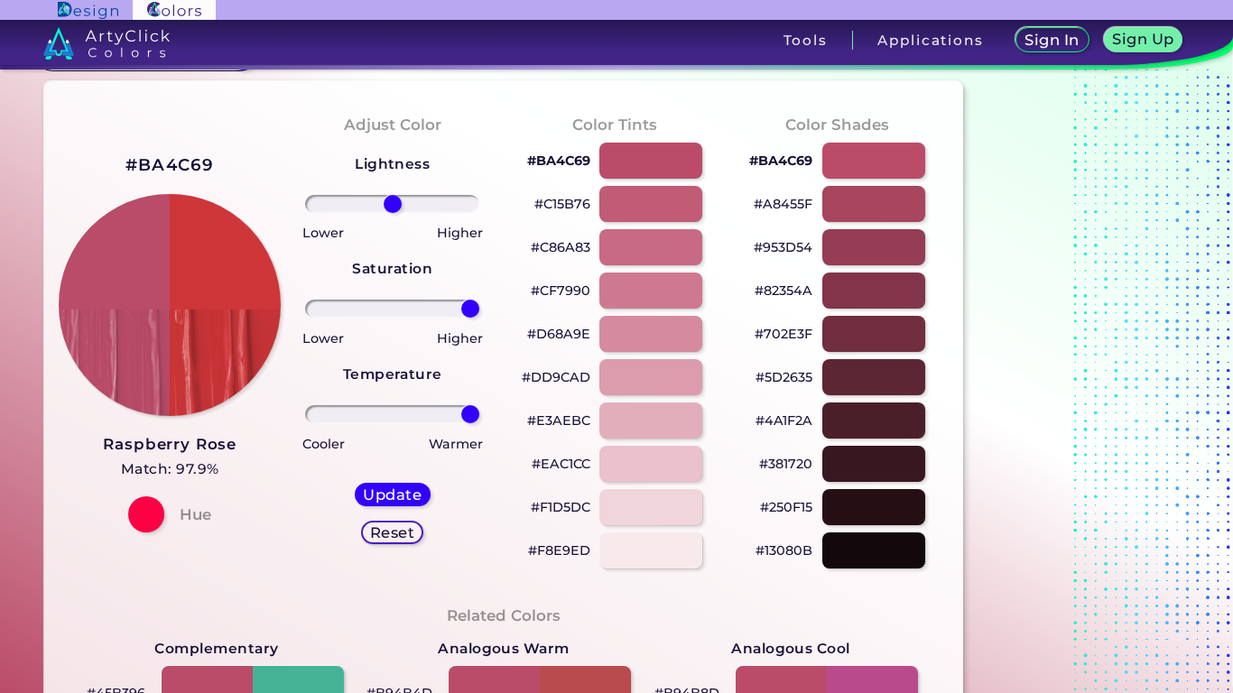
drag, startPoint x: 460, startPoint y: 423, endPoint x: 485, endPoint y: 427, distance: 25.7
click at [485, 427] on div "Lightness Saturation Temperature Lower Higher Lower Higher Cooler Warmer Update…" at bounding box center [392, 355] width 194 height 433
type input "24"
click at [412, 418] on input "range" at bounding box center [392, 414] width 174 height 18
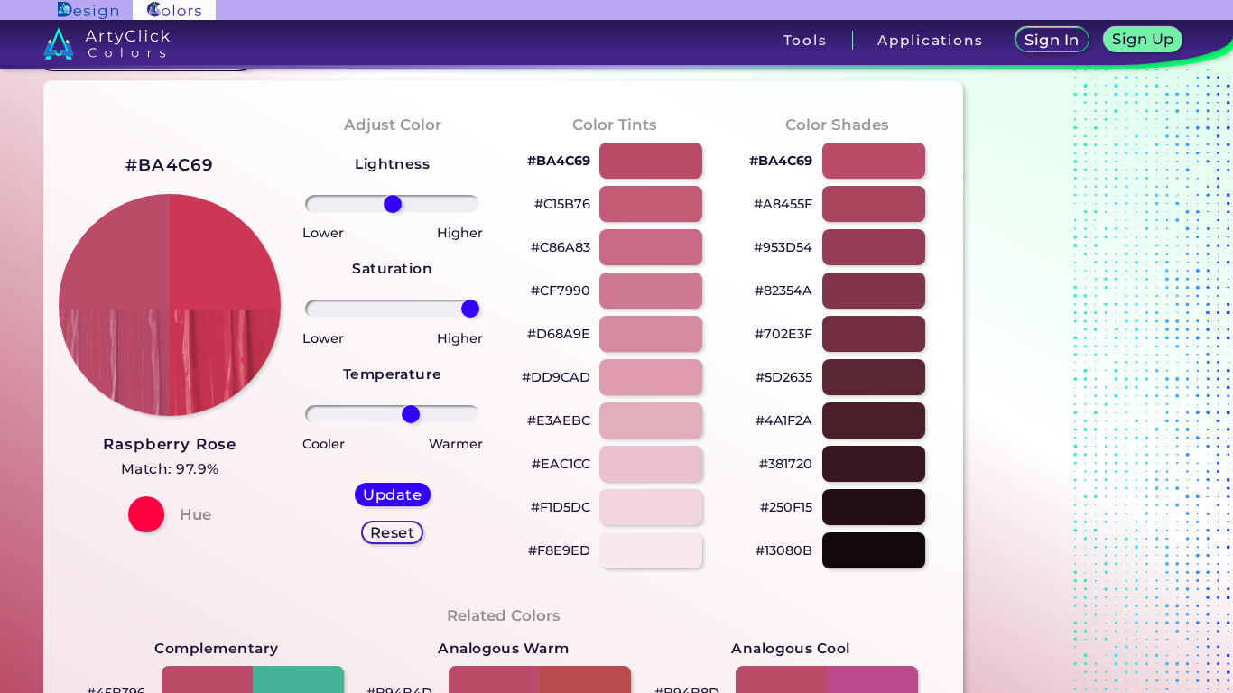
click at [401, 526] on h5 "Reset" at bounding box center [392, 532] width 45 height 14
type input "0"
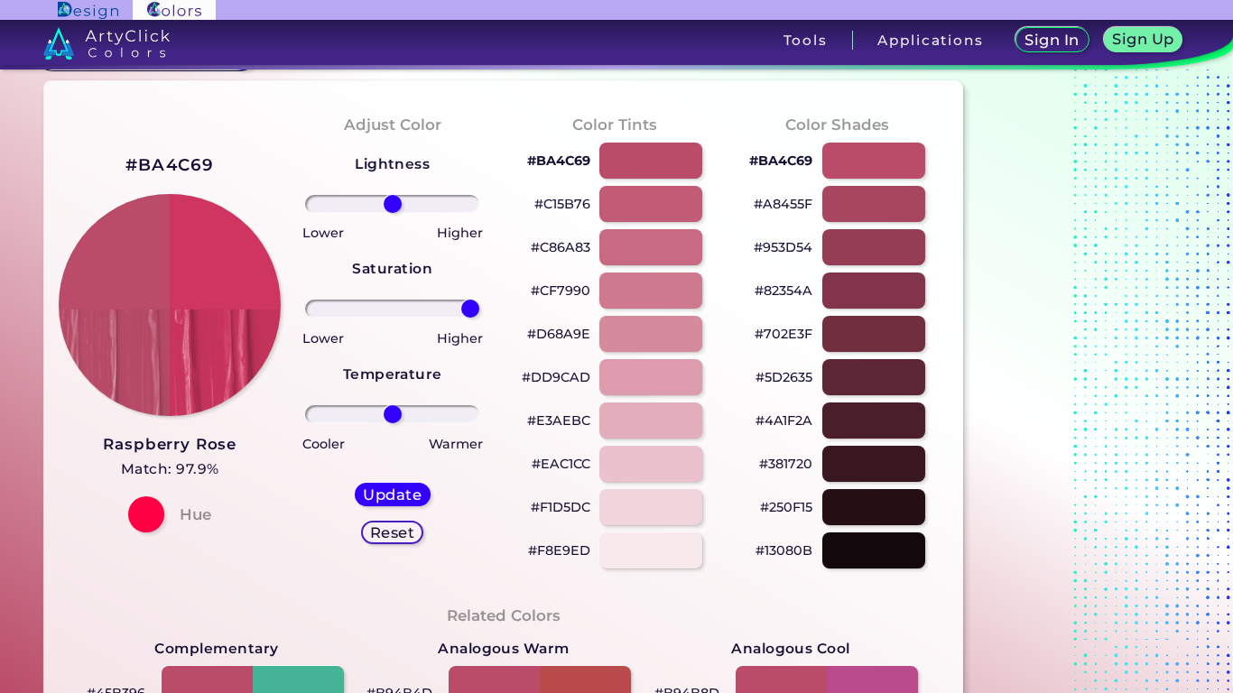
drag, startPoint x: 457, startPoint y: 305, endPoint x: 514, endPoint y: 305, distance: 56.9
type input "100"
click at [514, 305] on div "#BA4C69 Raspberry Rose Match: 97.9% Hue Adjust Color Lightness Saturation Tempe…" at bounding box center [503, 705] width 919 height 1249
click at [380, 493] on h5 "Update" at bounding box center [392, 495] width 60 height 15
type input "#ce365f"
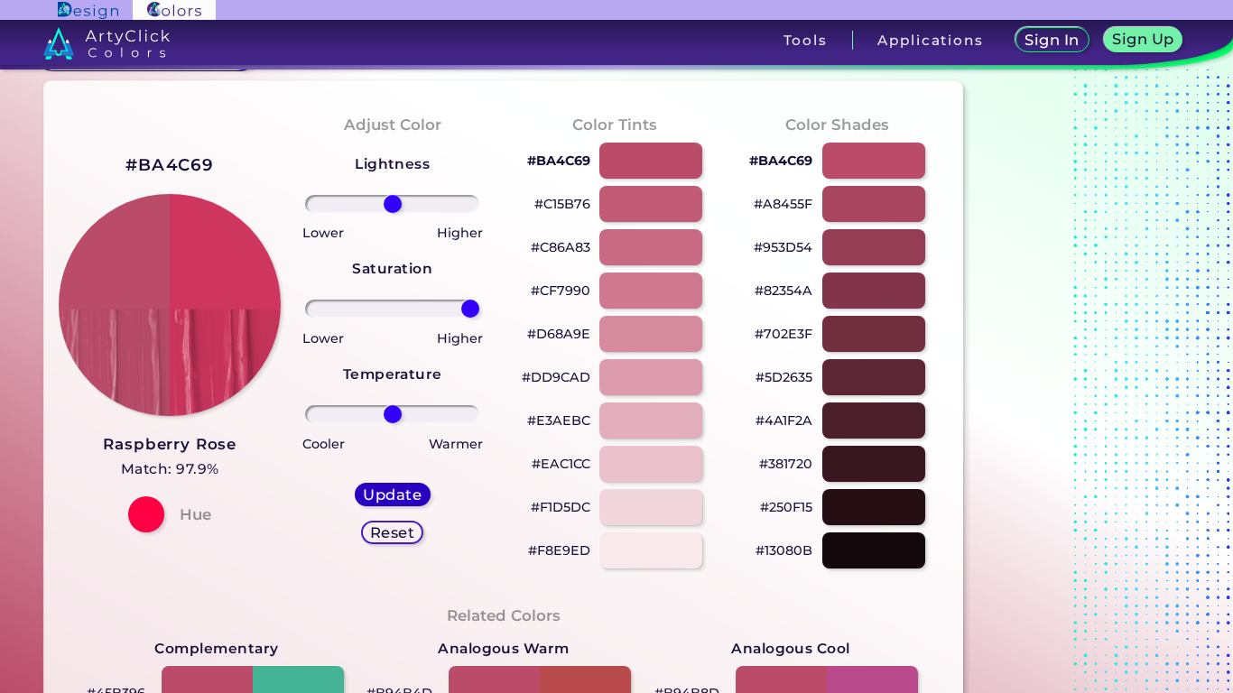
type input "0"
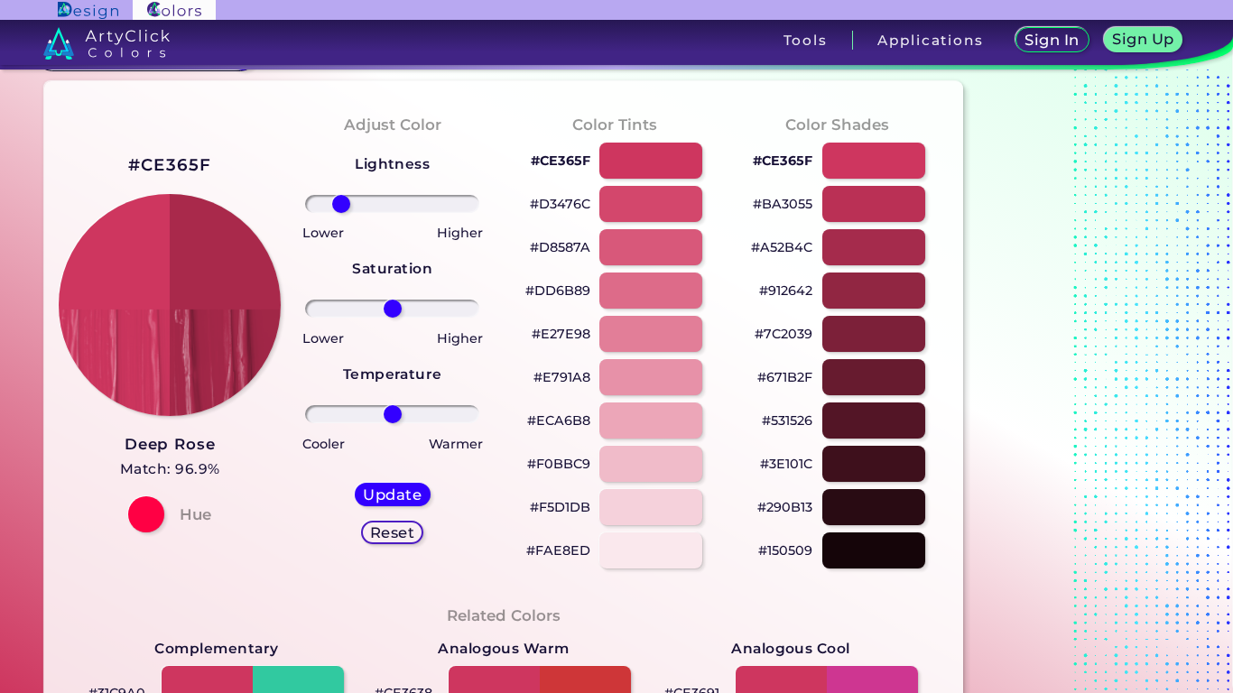
type input "-65"
click at [340, 204] on input "range" at bounding box center [392, 204] width 174 height 18
click at [410, 492] on h5 "Update" at bounding box center [392, 495] width 61 height 15
type input "#a9294b"
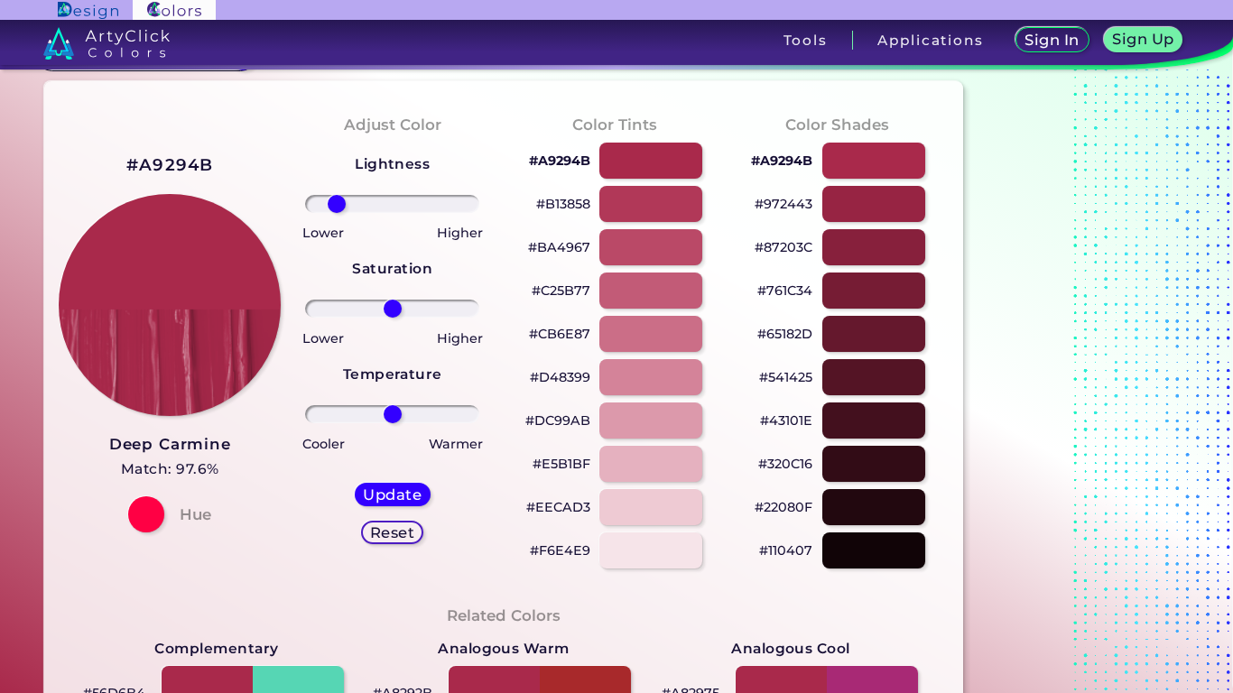
click at [336, 202] on input "range" at bounding box center [392, 204] width 174 height 18
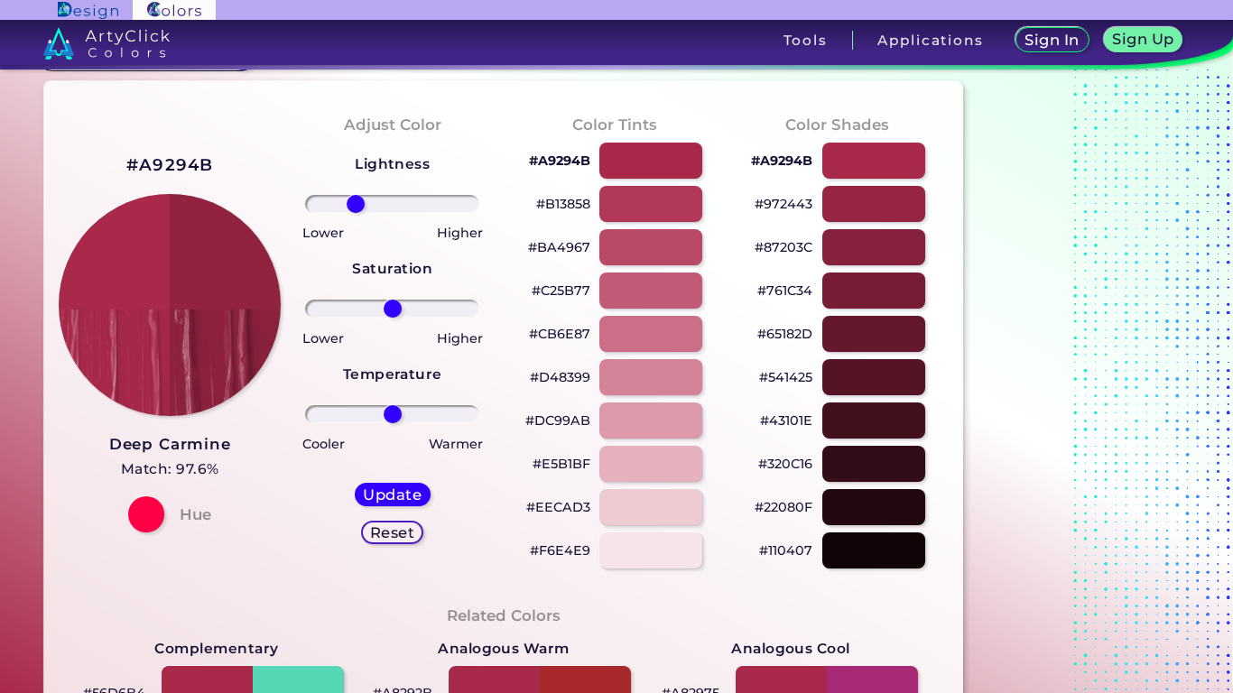
type input "-47"
click at [355, 201] on input "range" at bounding box center [392, 204] width 174 height 18
click at [398, 497] on h5 "Update" at bounding box center [392, 495] width 59 height 14
type input "#912340"
type input "0"
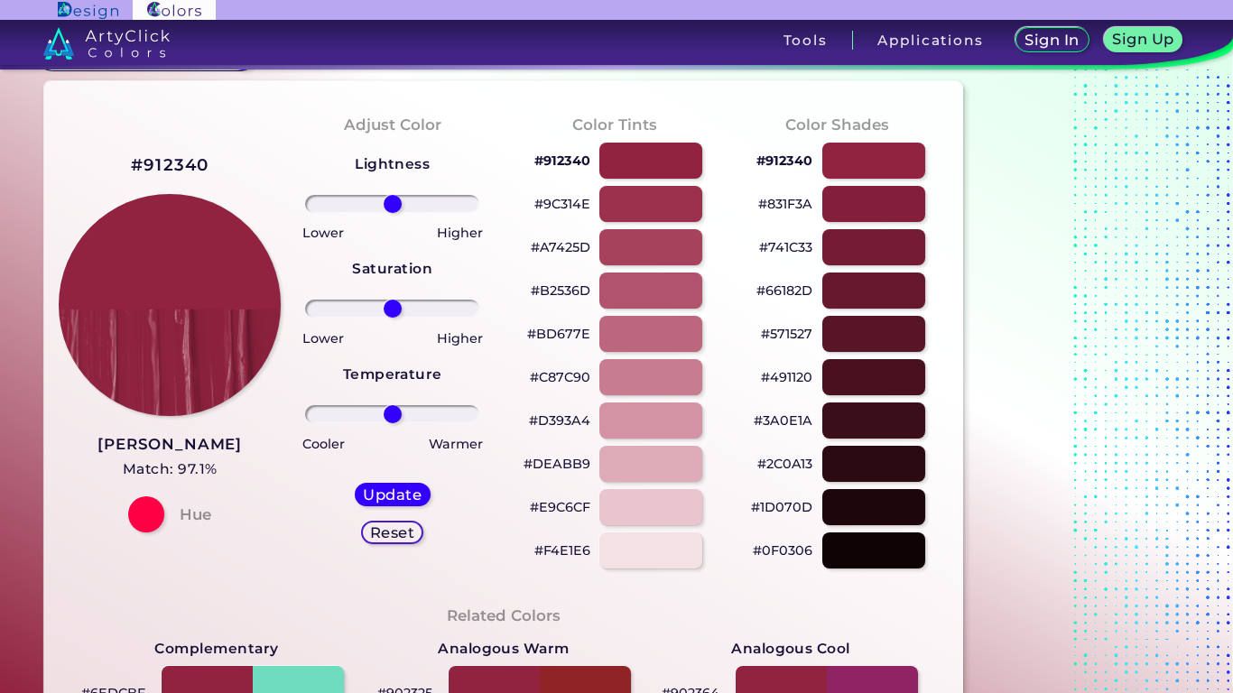
click at [195, 173] on h2 "#912340" at bounding box center [170, 164] width 79 height 23
